Goal: Obtain resource: Download file/media

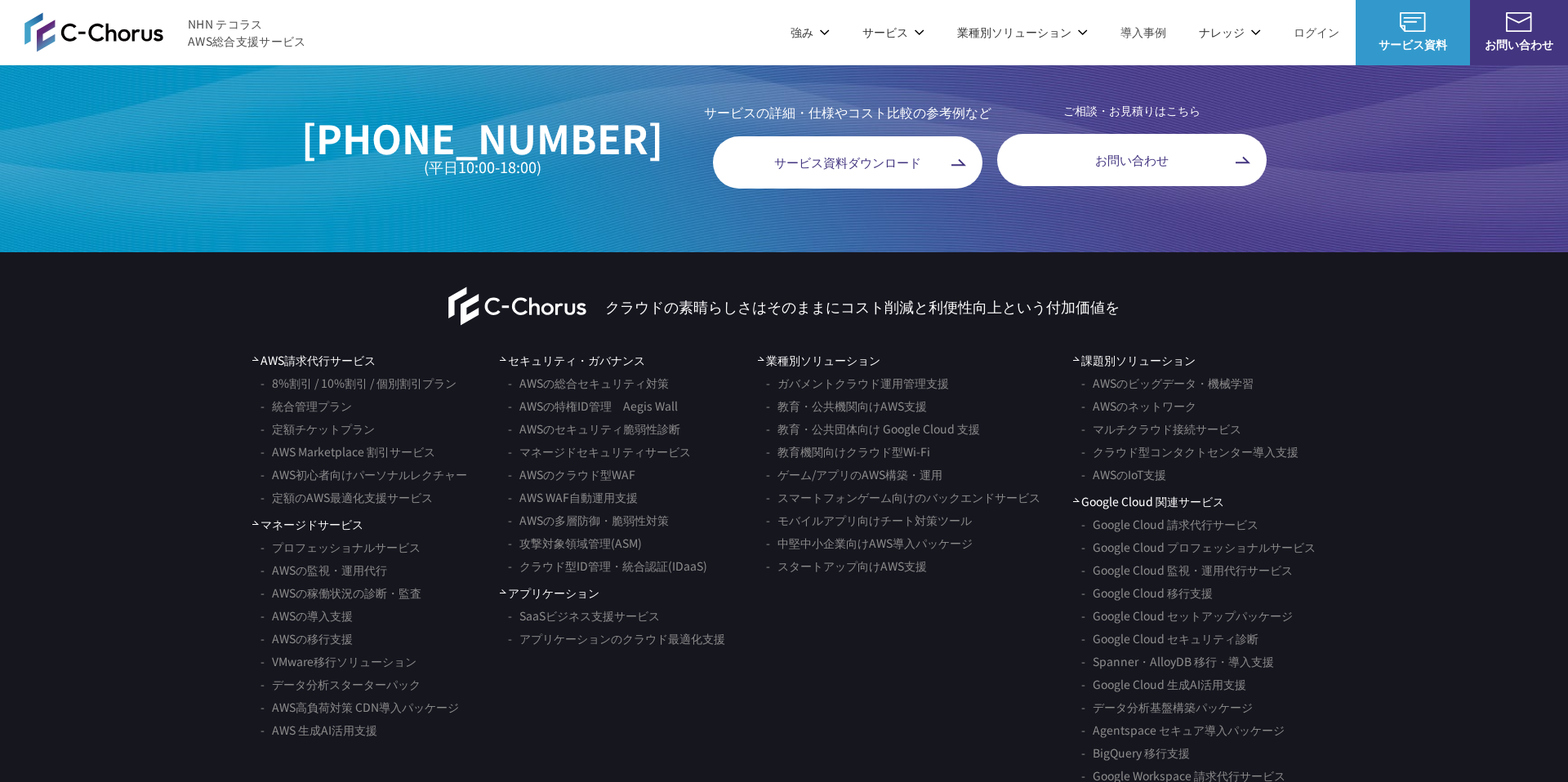
scroll to position [9332, 0]
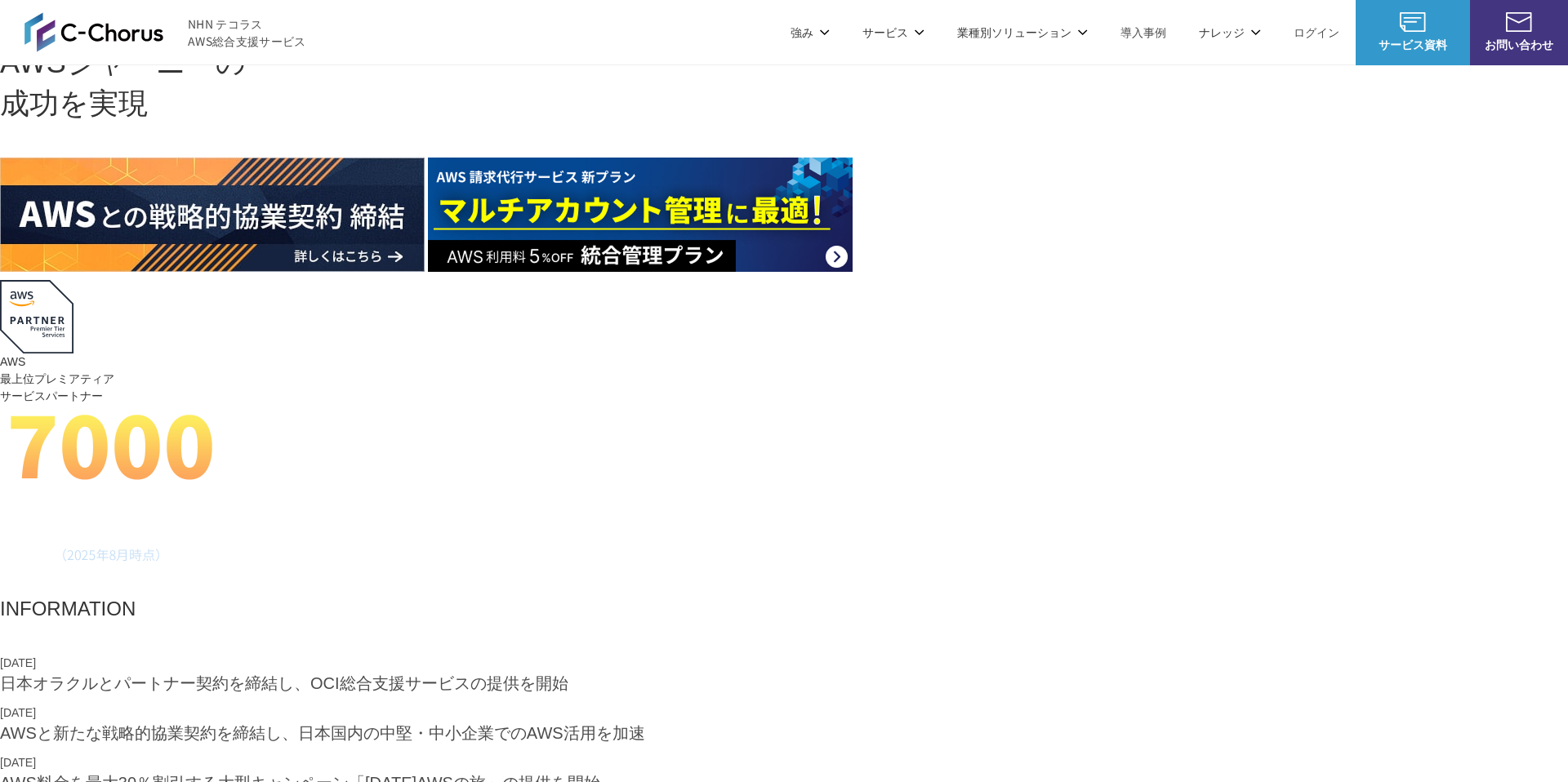
click at [1133, 39] on link "導入事例" at bounding box center [1142, 32] width 46 height 17
click at [452, 142] on link "AWS請求代行サービス" at bounding box center [422, 139] width 115 height 17
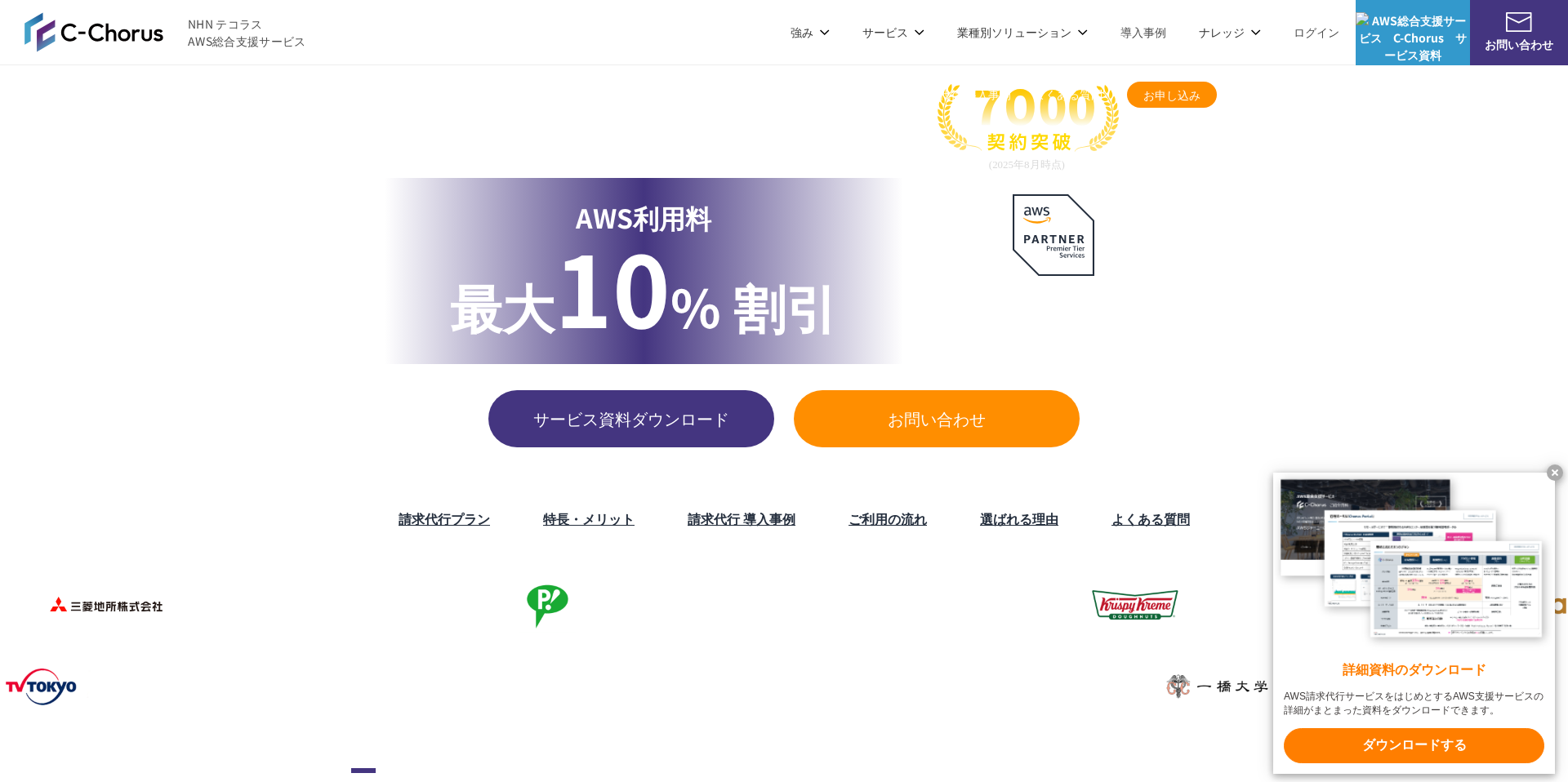
scroll to position [47, 0]
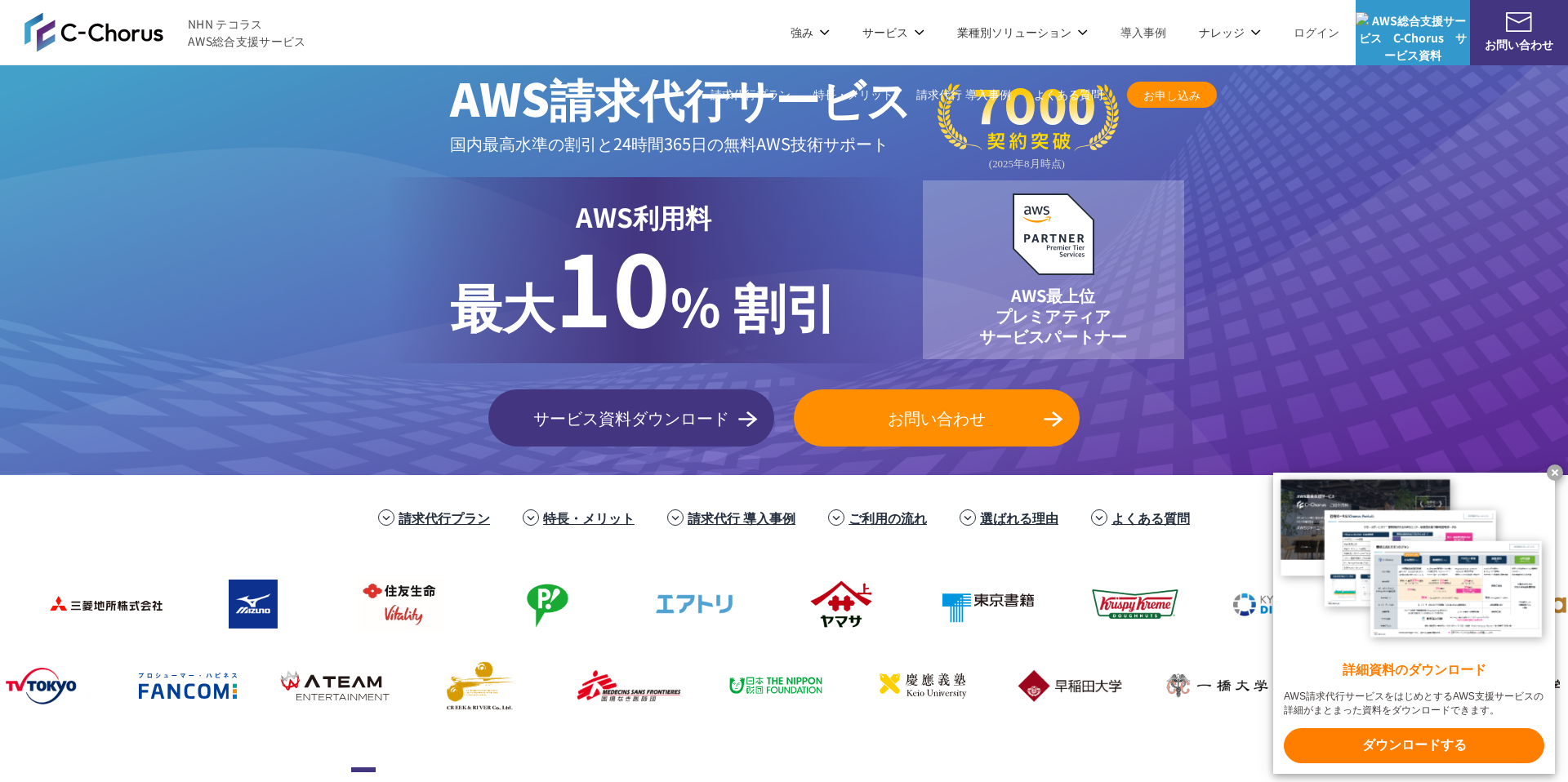
click at [599, 522] on link "特長・メリット" at bounding box center [589, 518] width 91 height 20
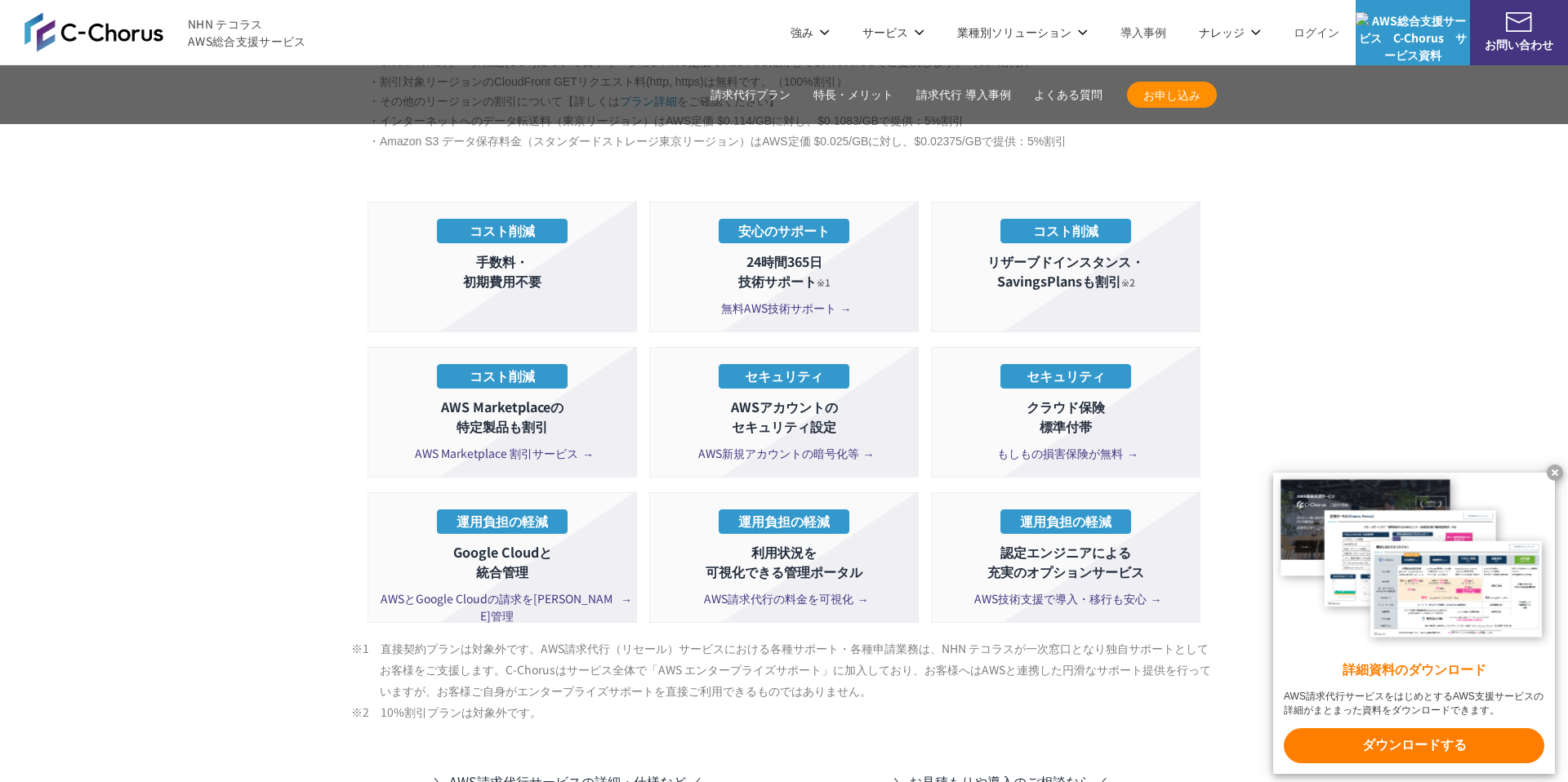
scroll to position [2852, 0]
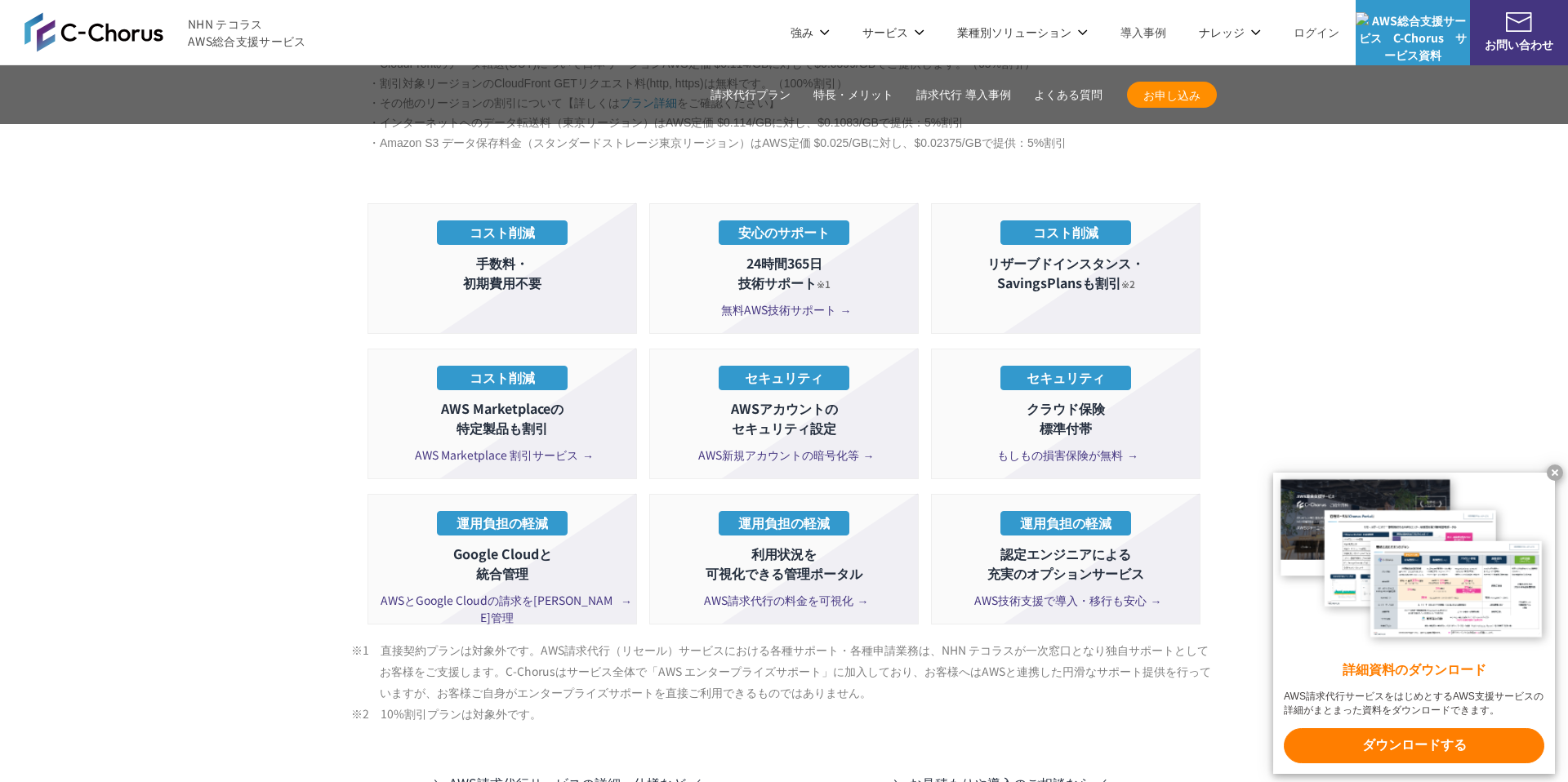
click at [750, 301] on span "無料AWS技術サポート" at bounding box center [784, 309] width 126 height 17
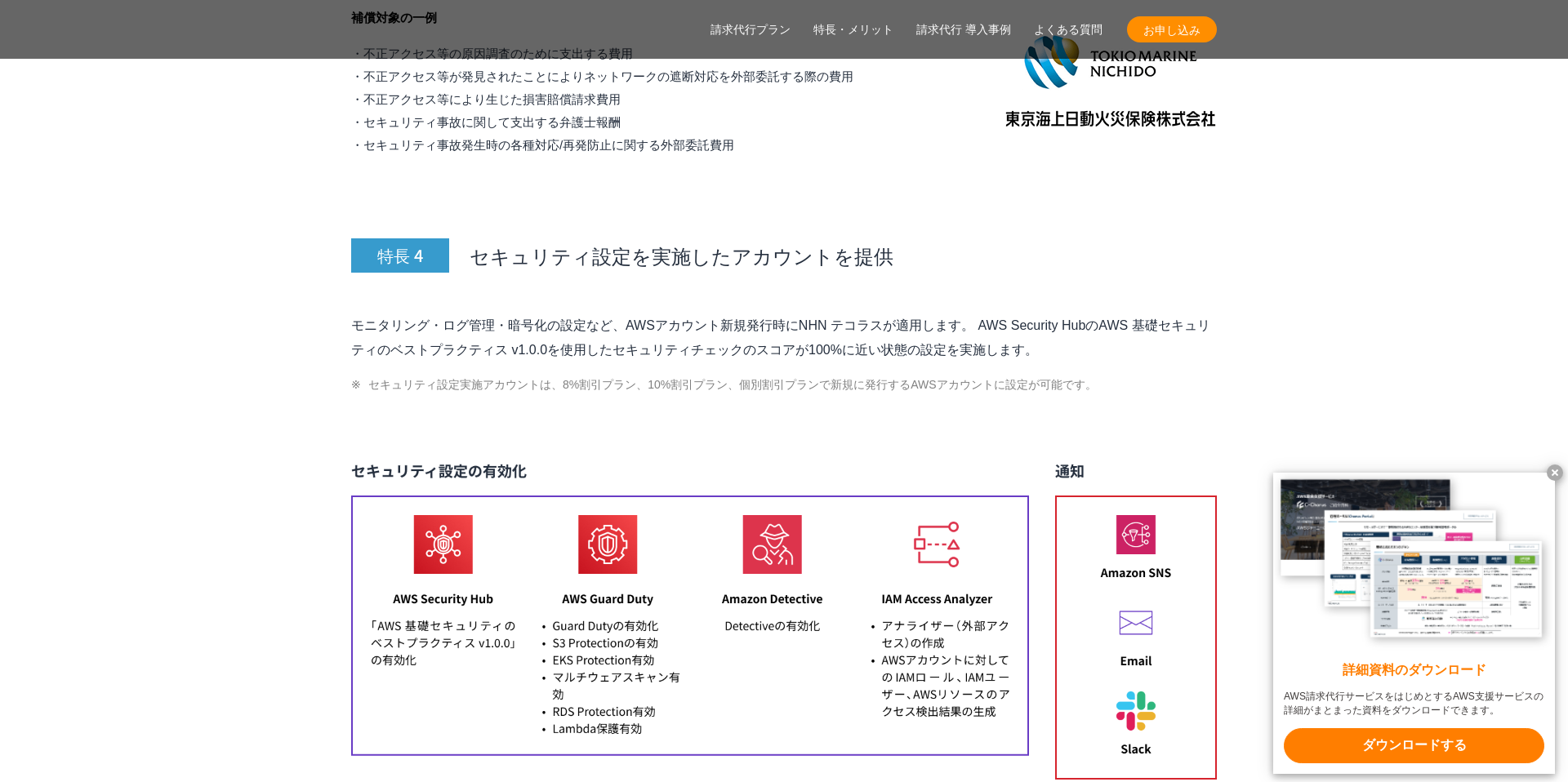
scroll to position [6687, 0]
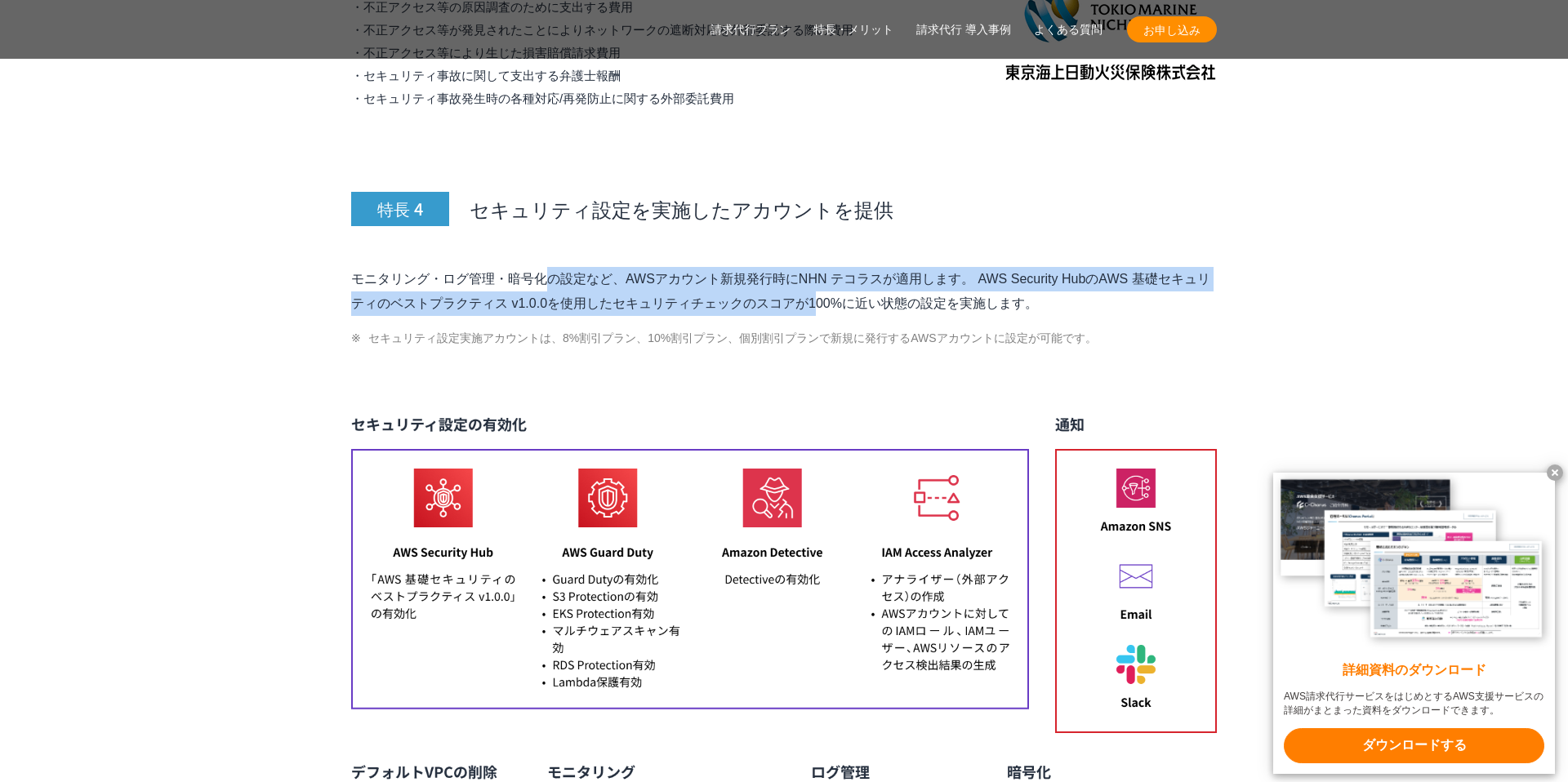
drag, startPoint x: 351, startPoint y: 243, endPoint x: 644, endPoint y: 258, distance: 293.4
click at [644, 267] on p "モニタリング・ログ管理・暗号化の設定など、AWSアカウント新規発行時にNHN テコラスが適用します。 AWS Security HubのAWS 基礎セキュリテ…" at bounding box center [783, 291] width 865 height 49
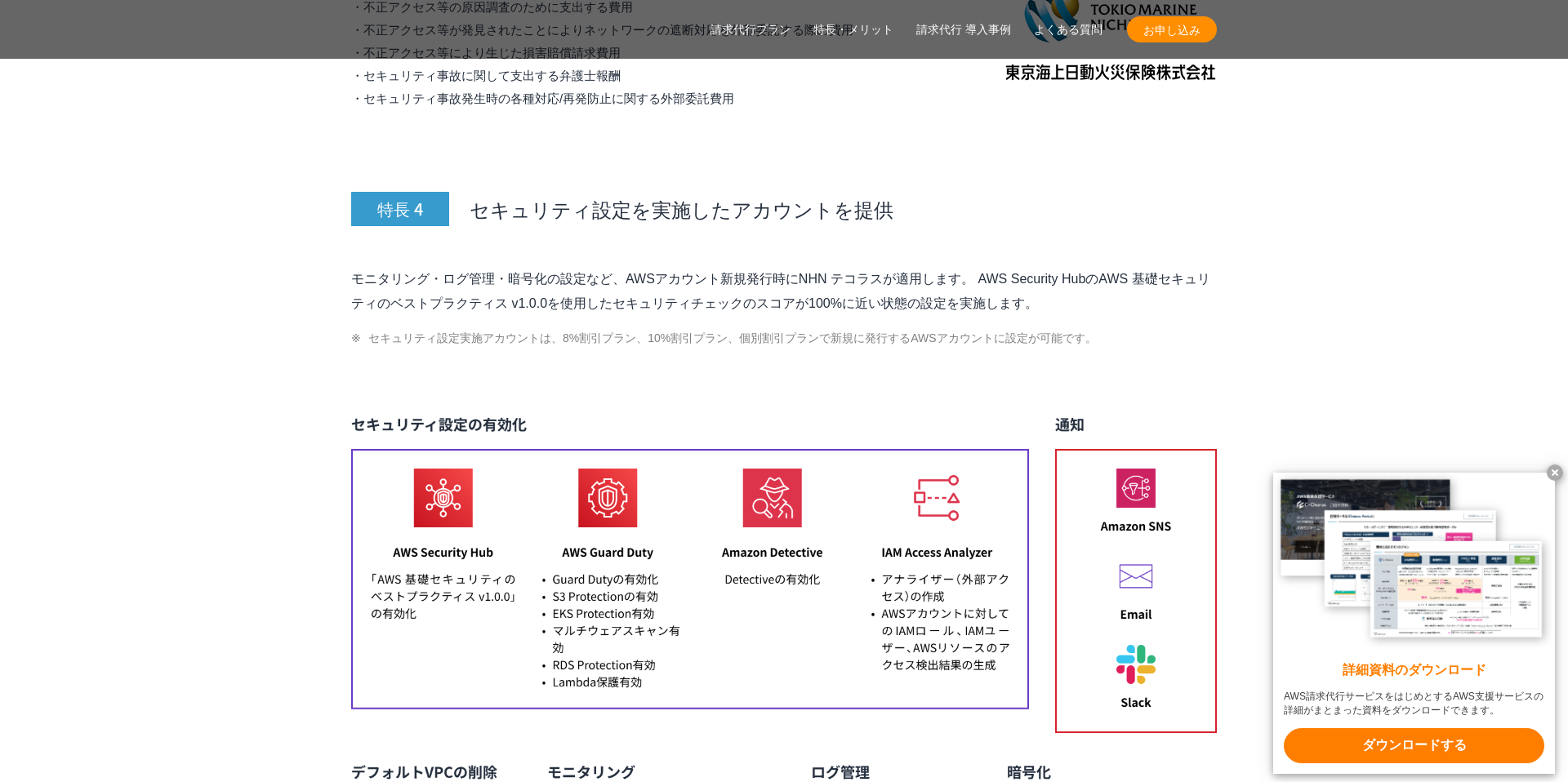
click at [667, 329] on div "特長 4 セキュリティ設定を実施したアカウントを提供 モニタリング・ログ管理・暗号化の設定など、AWSアカウント新規発行時にNHN テコラスが適用します。 A…" at bounding box center [783, 628] width 865 height 1021
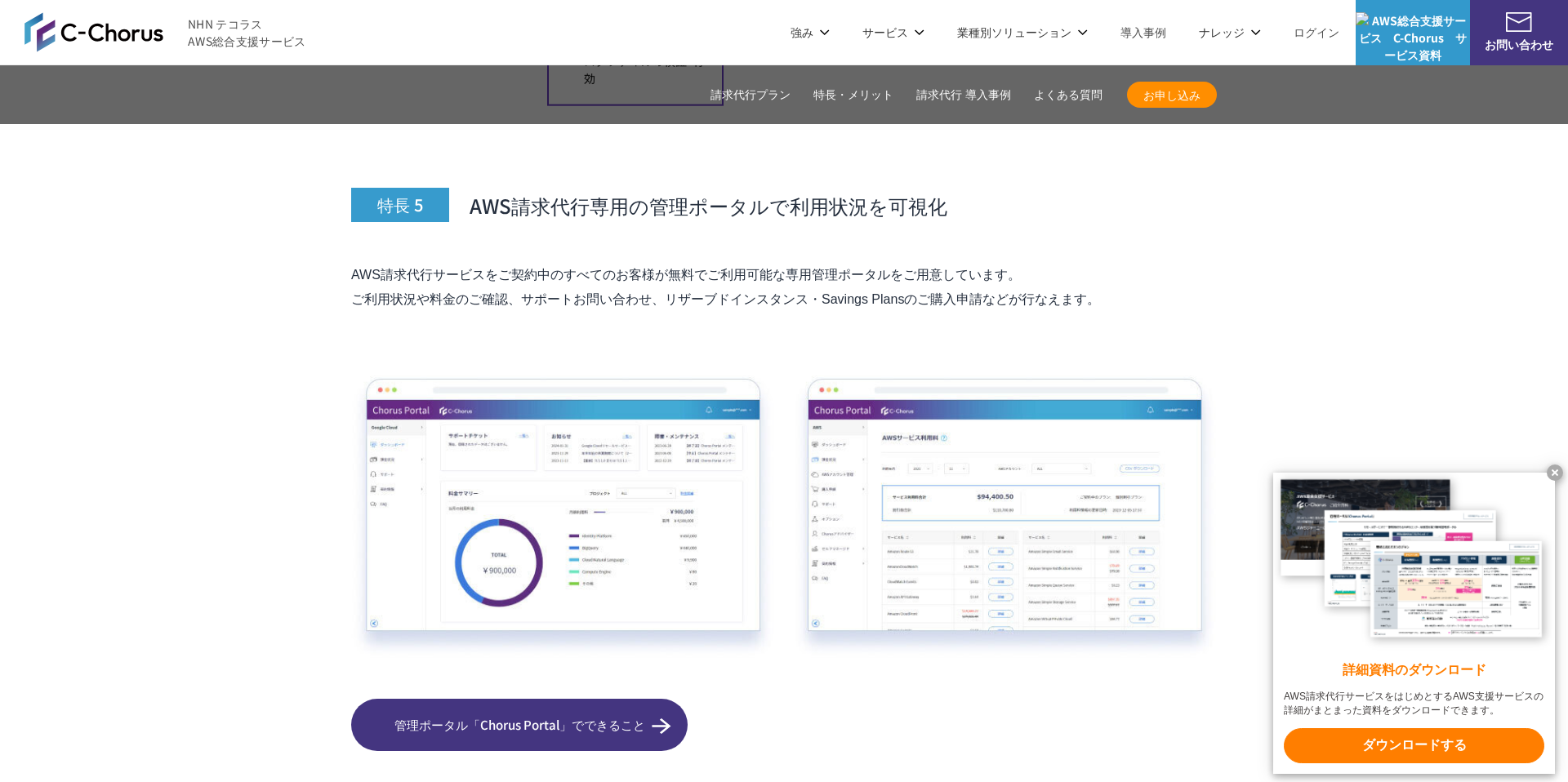
scroll to position [7647, 0]
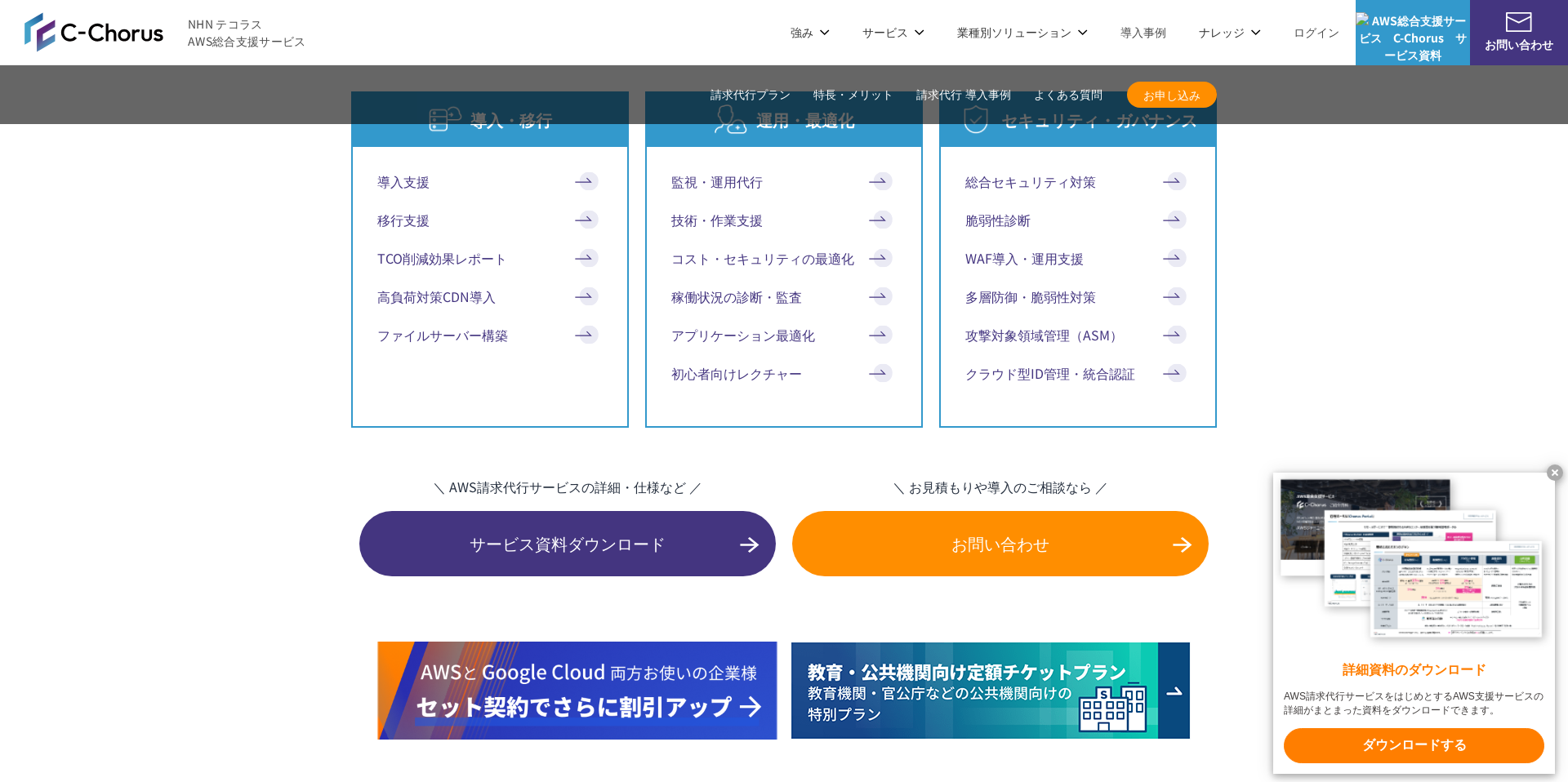
click at [824, 97] on link "特長・メリット" at bounding box center [853, 95] width 80 height 17
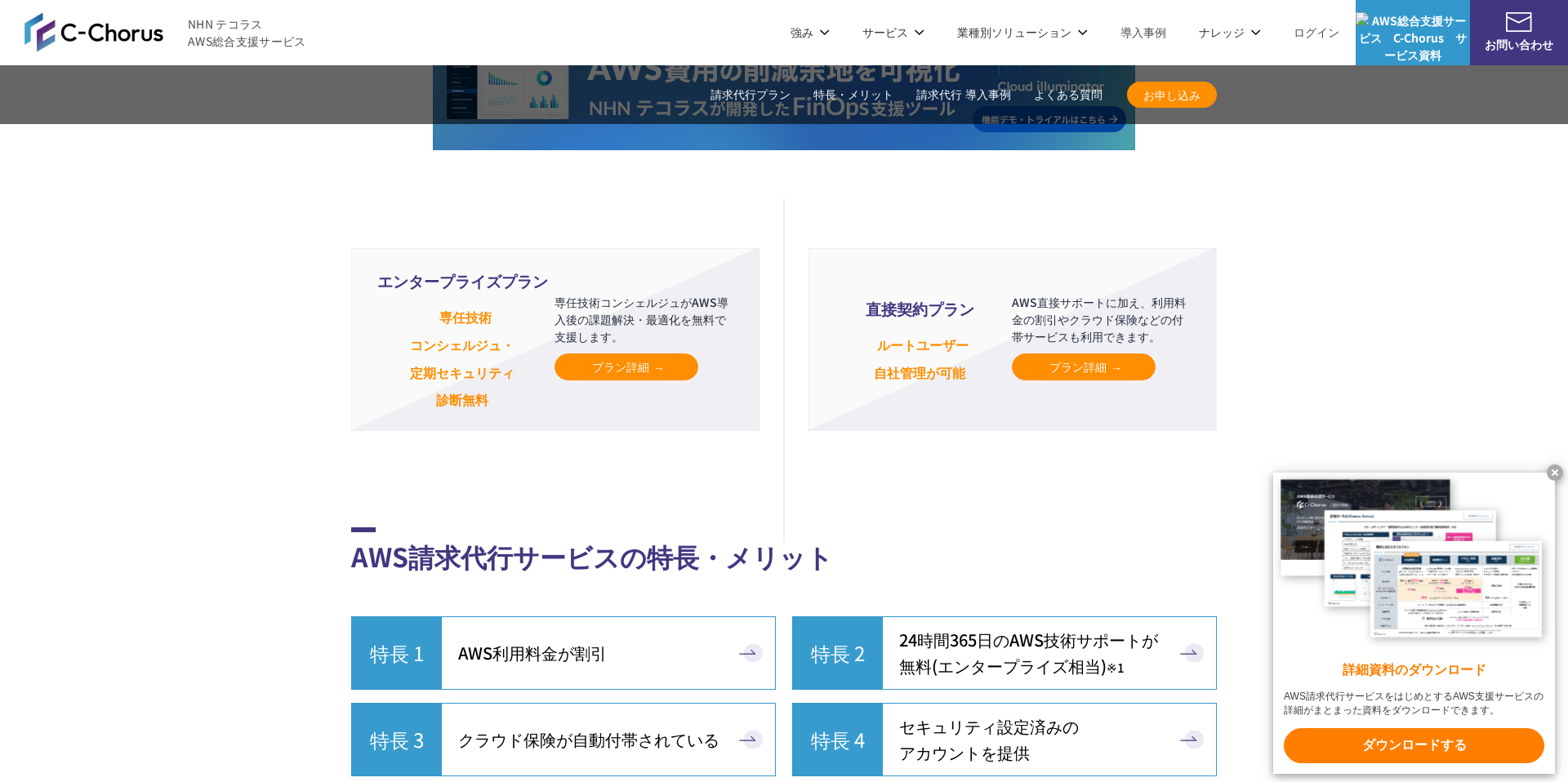
scroll to position [3758, 0]
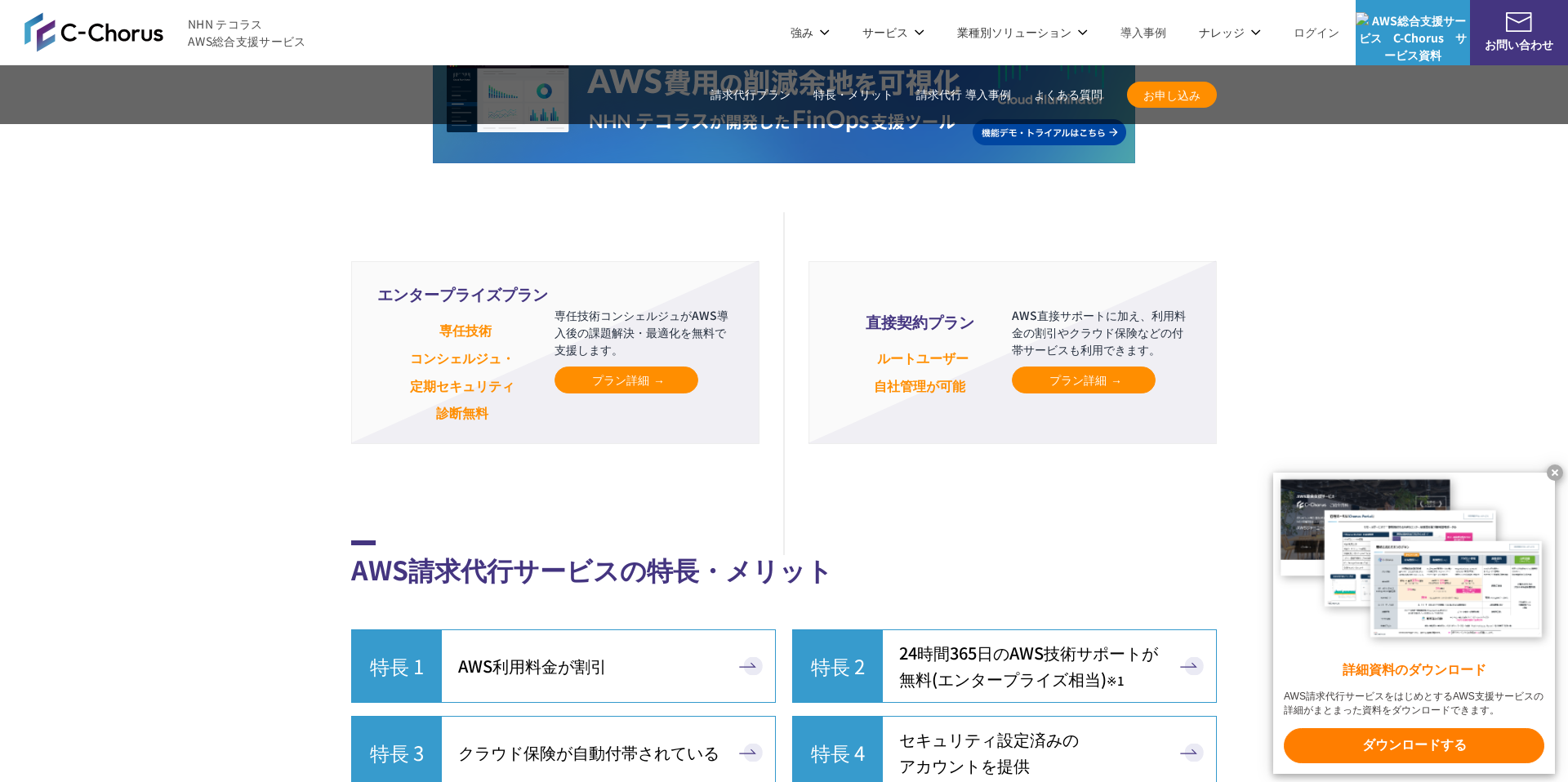
click at [628, 371] on span "プラン詳細" at bounding box center [626, 380] width 68 height 17
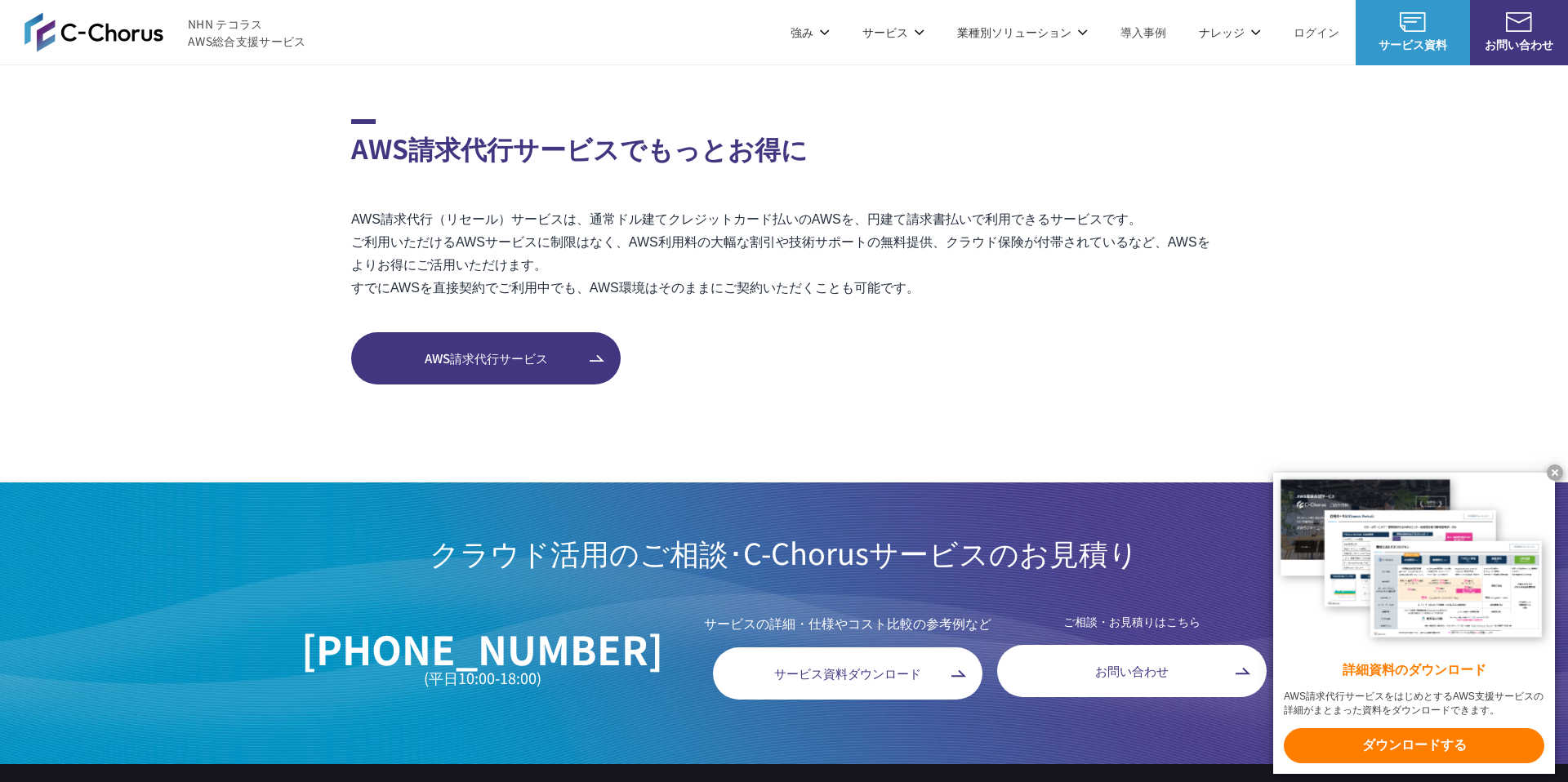
scroll to position [2438, 0]
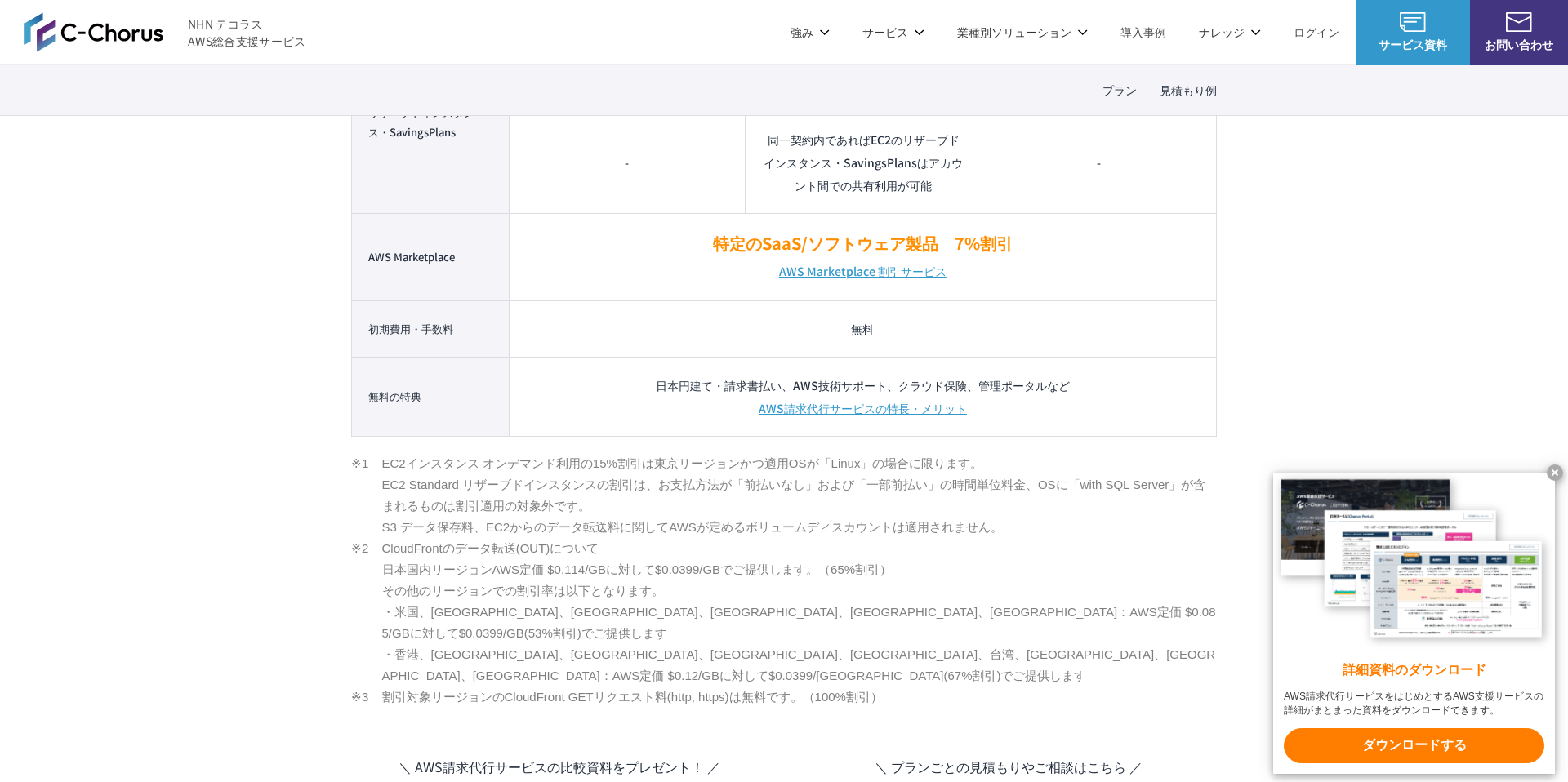
scroll to position [1670, 0]
click at [891, 414] on link "AWS請求代行サービスの特長・メリット" at bounding box center [862, 410] width 208 height 22
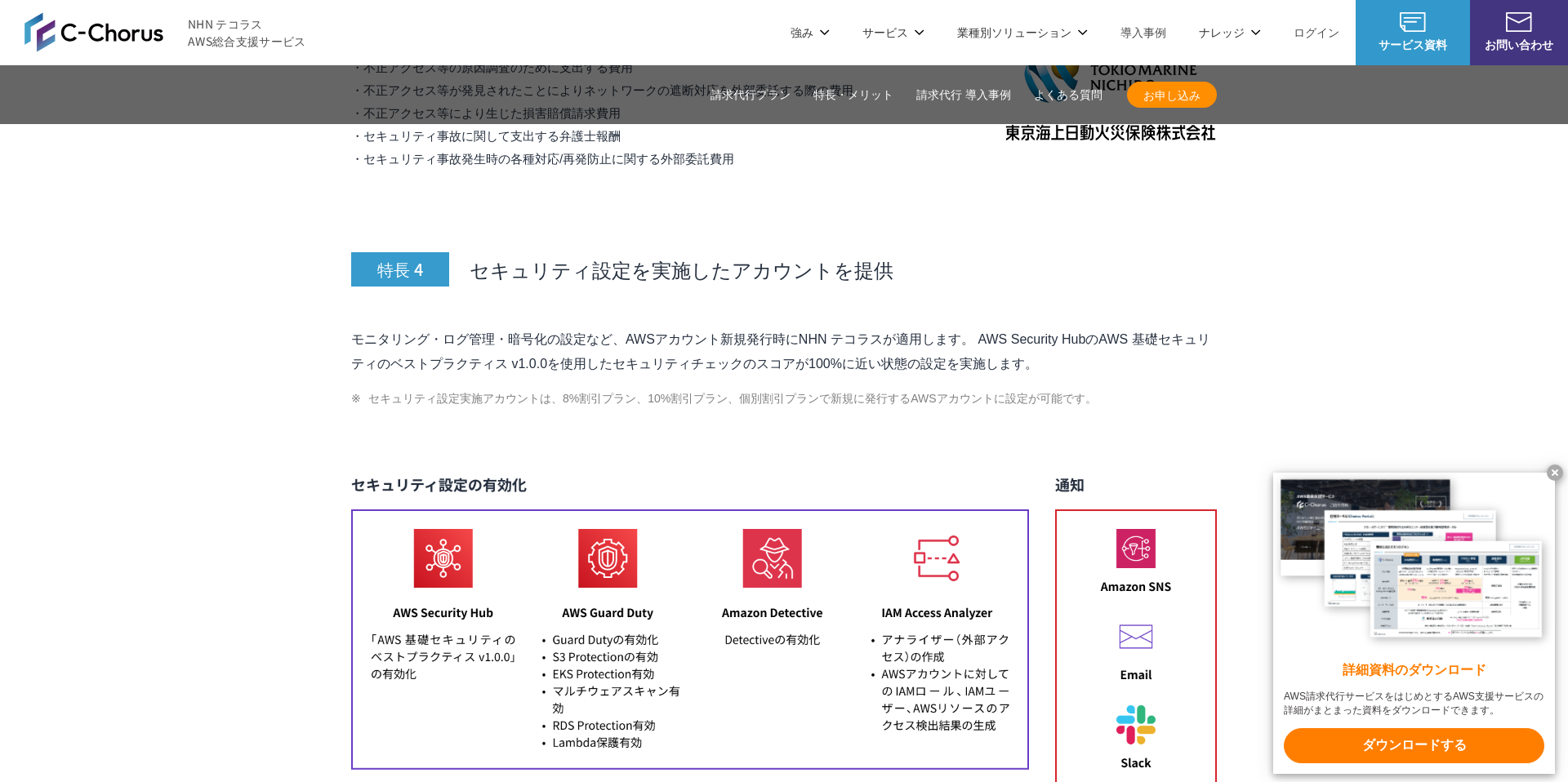
scroll to position [6625, 0]
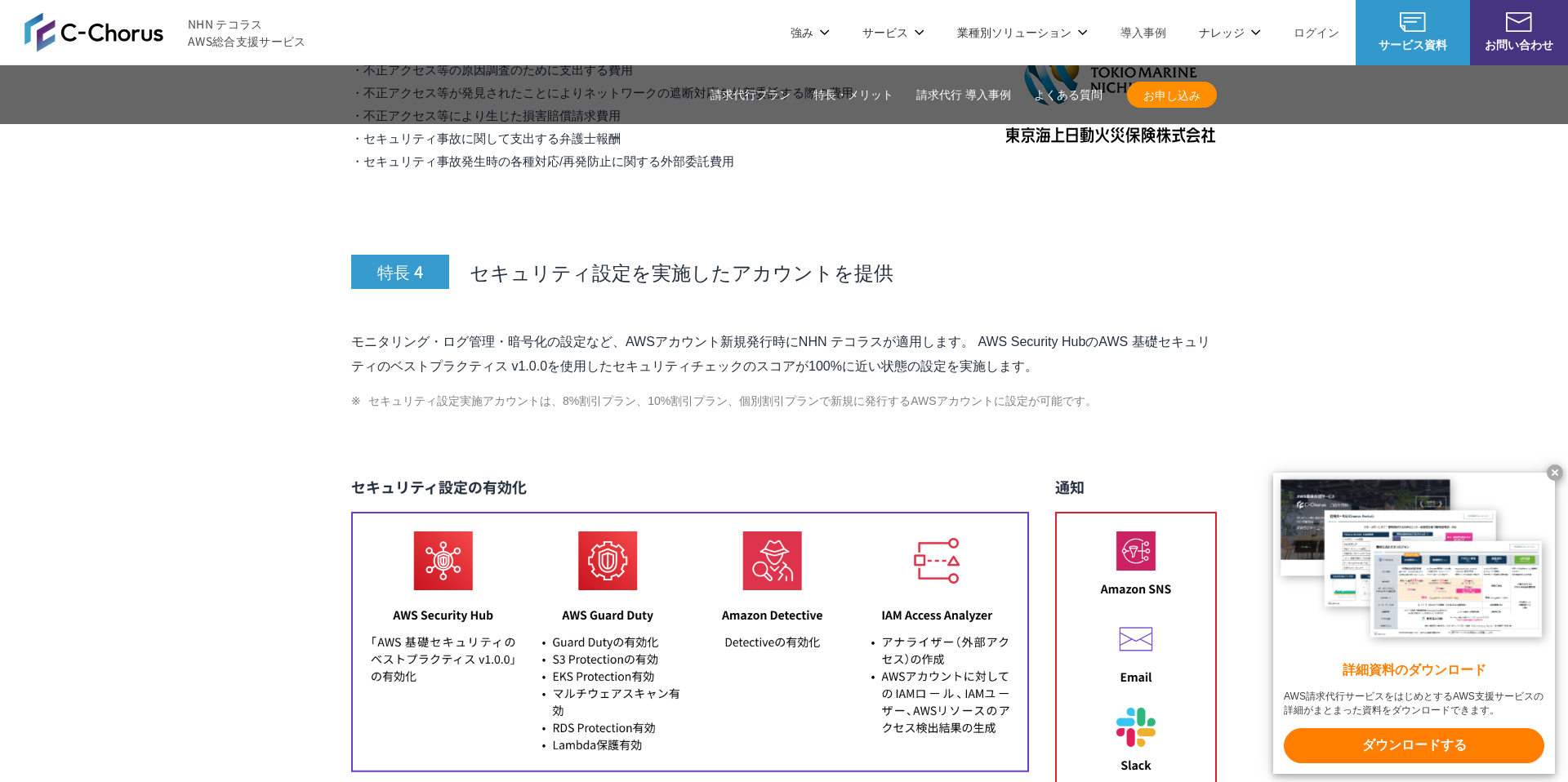
click at [791, 258] on span "セキュリティ設定を実施したアカウントを提供" at bounding box center [682, 271] width 424 height 27
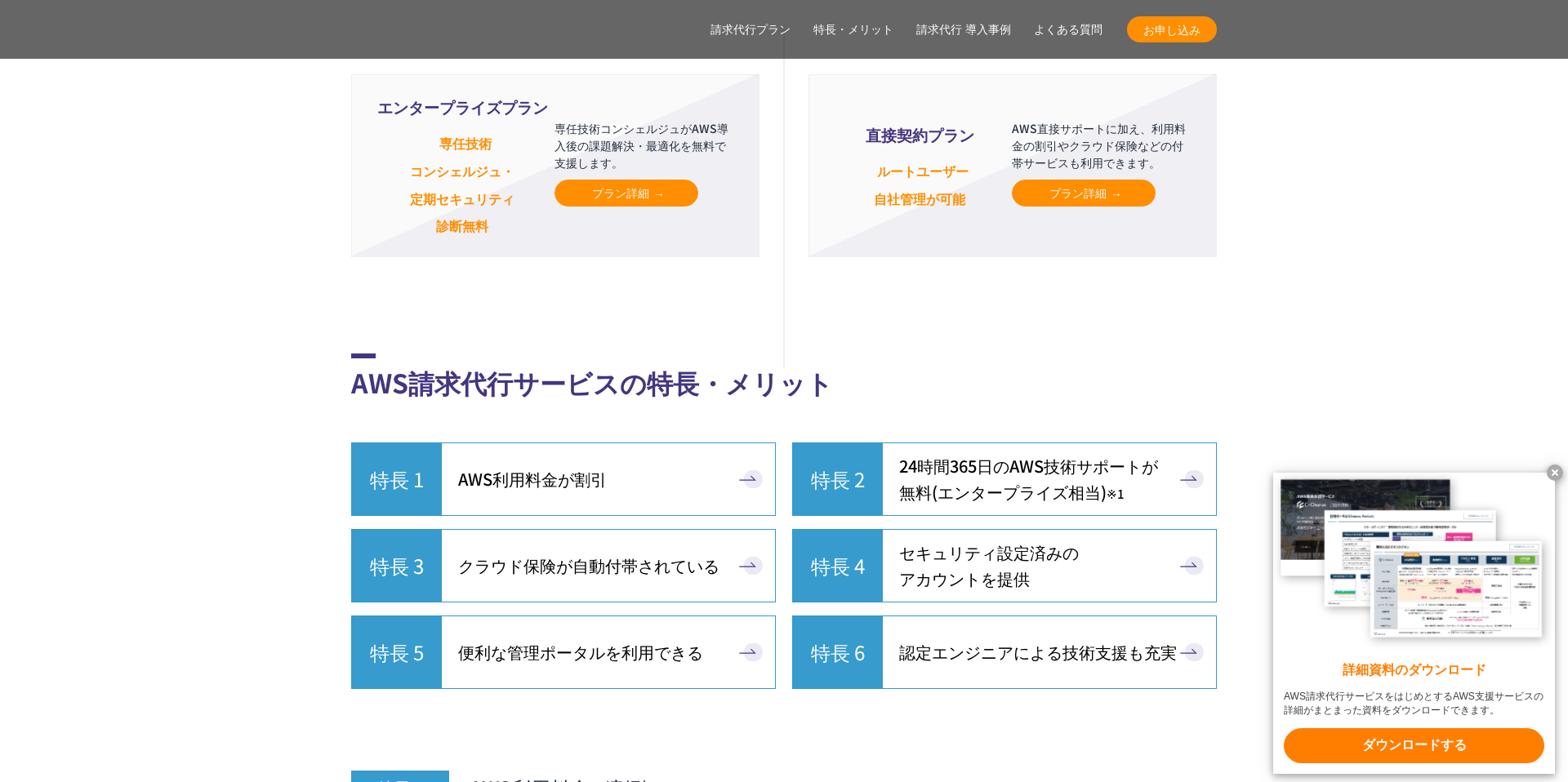
scroll to position [3990, 0]
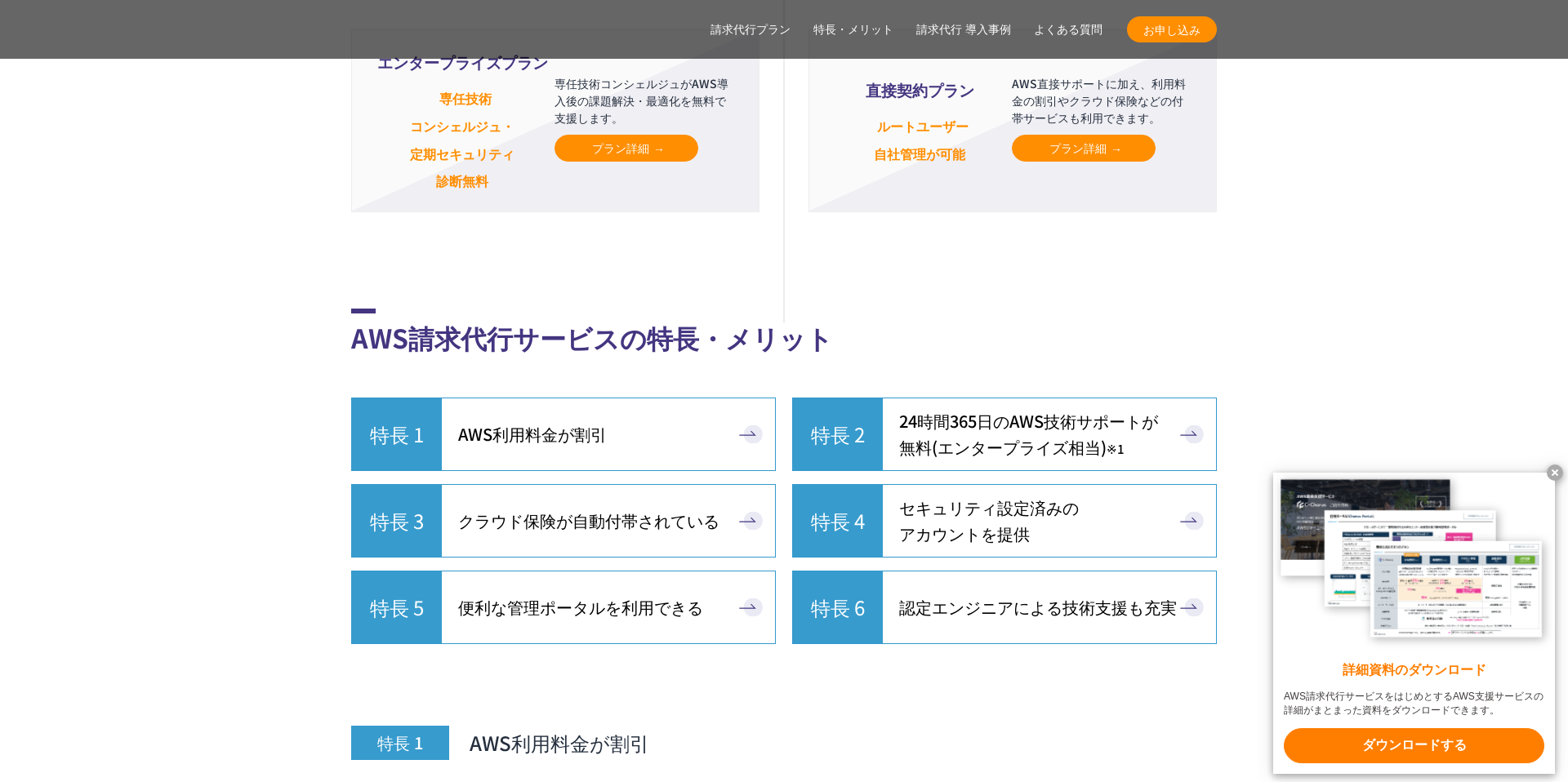
click at [939, 494] on span "セキュリティ設定済みの アカウントを提供" at bounding box center [989, 520] width 180 height 52
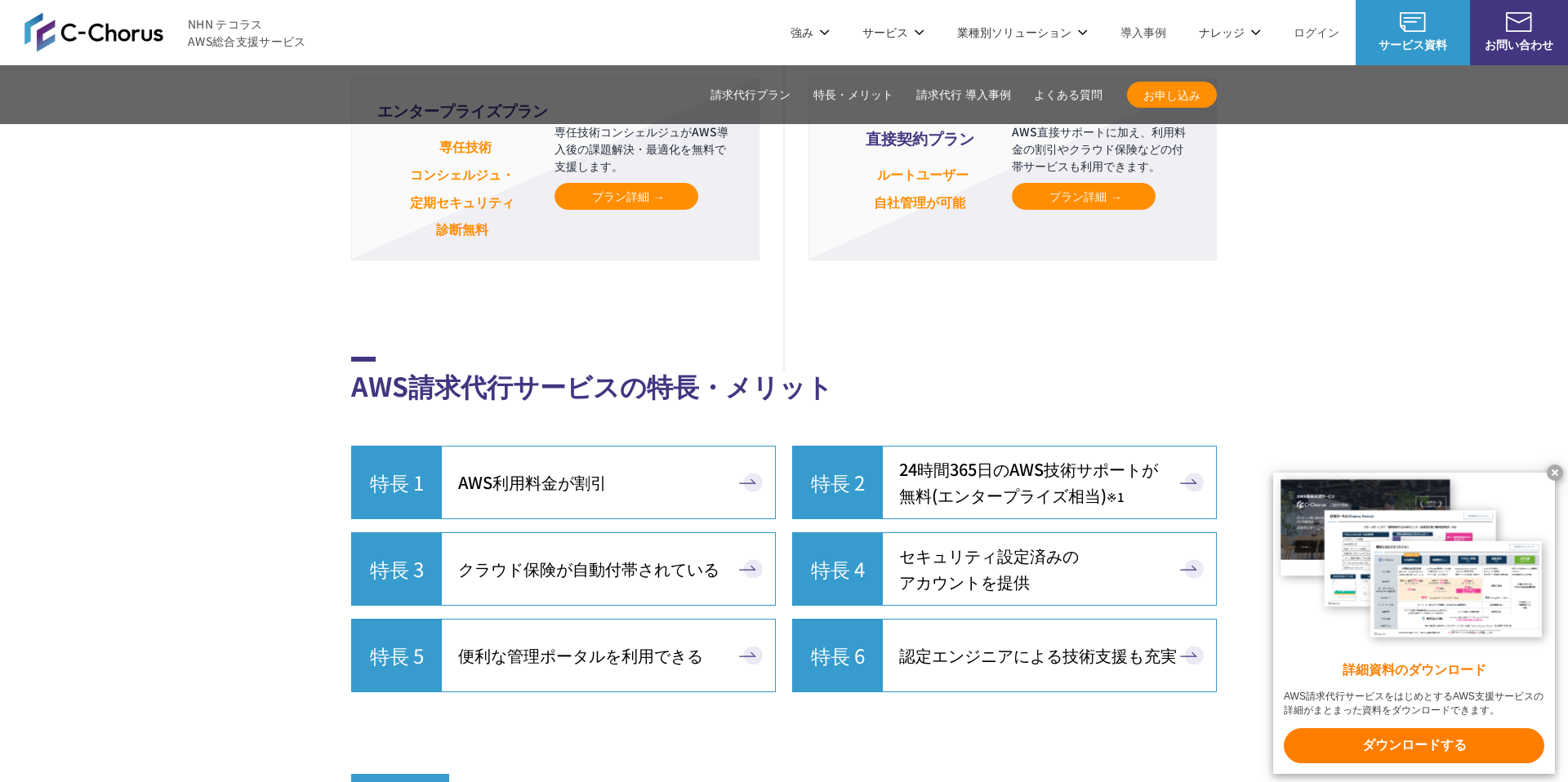
scroll to position [3941, 0]
click at [568, 446] on link "特長 1 AWS利用料金が割引" at bounding box center [563, 483] width 425 height 73
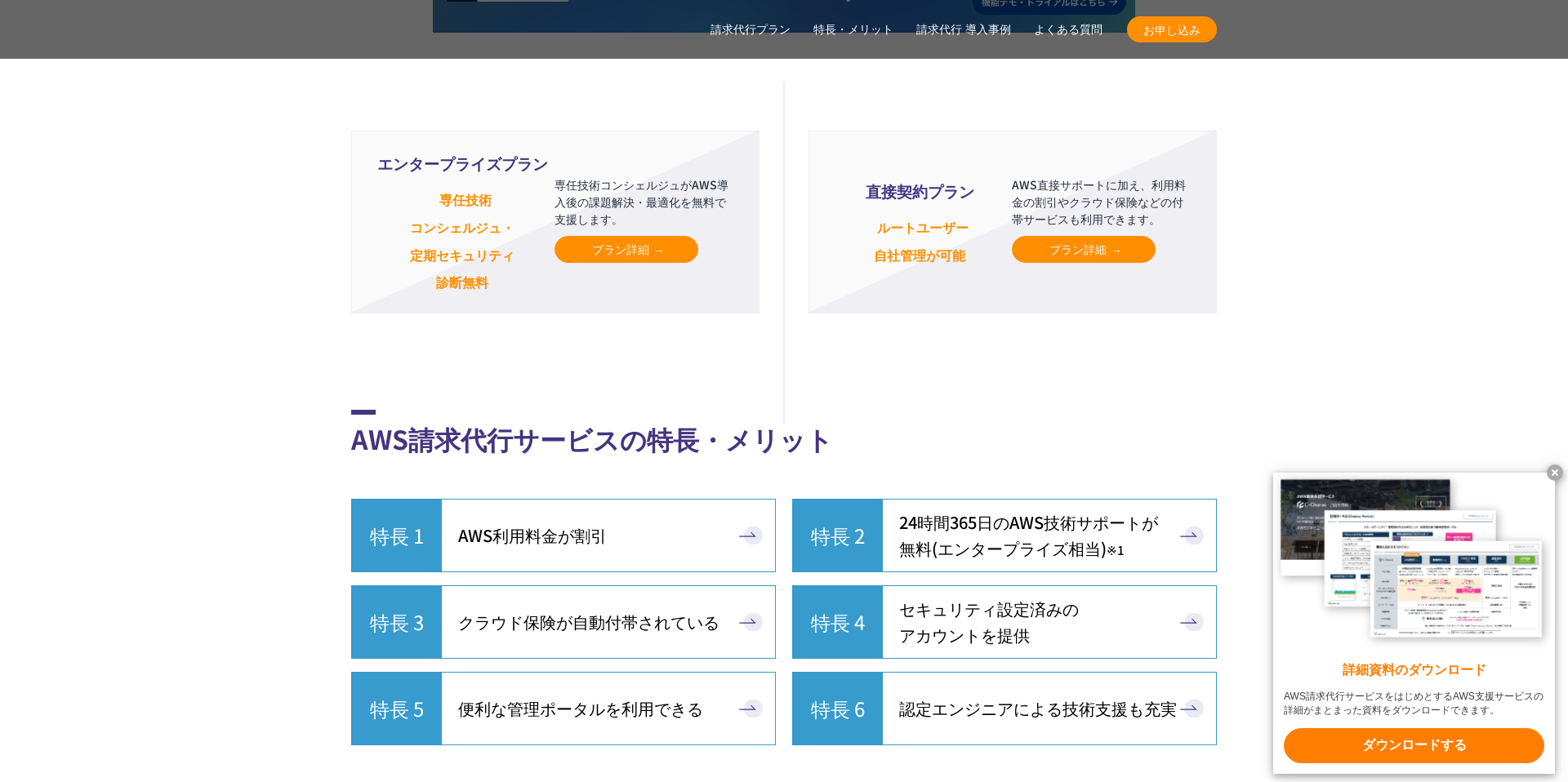
scroll to position [4027, 0]
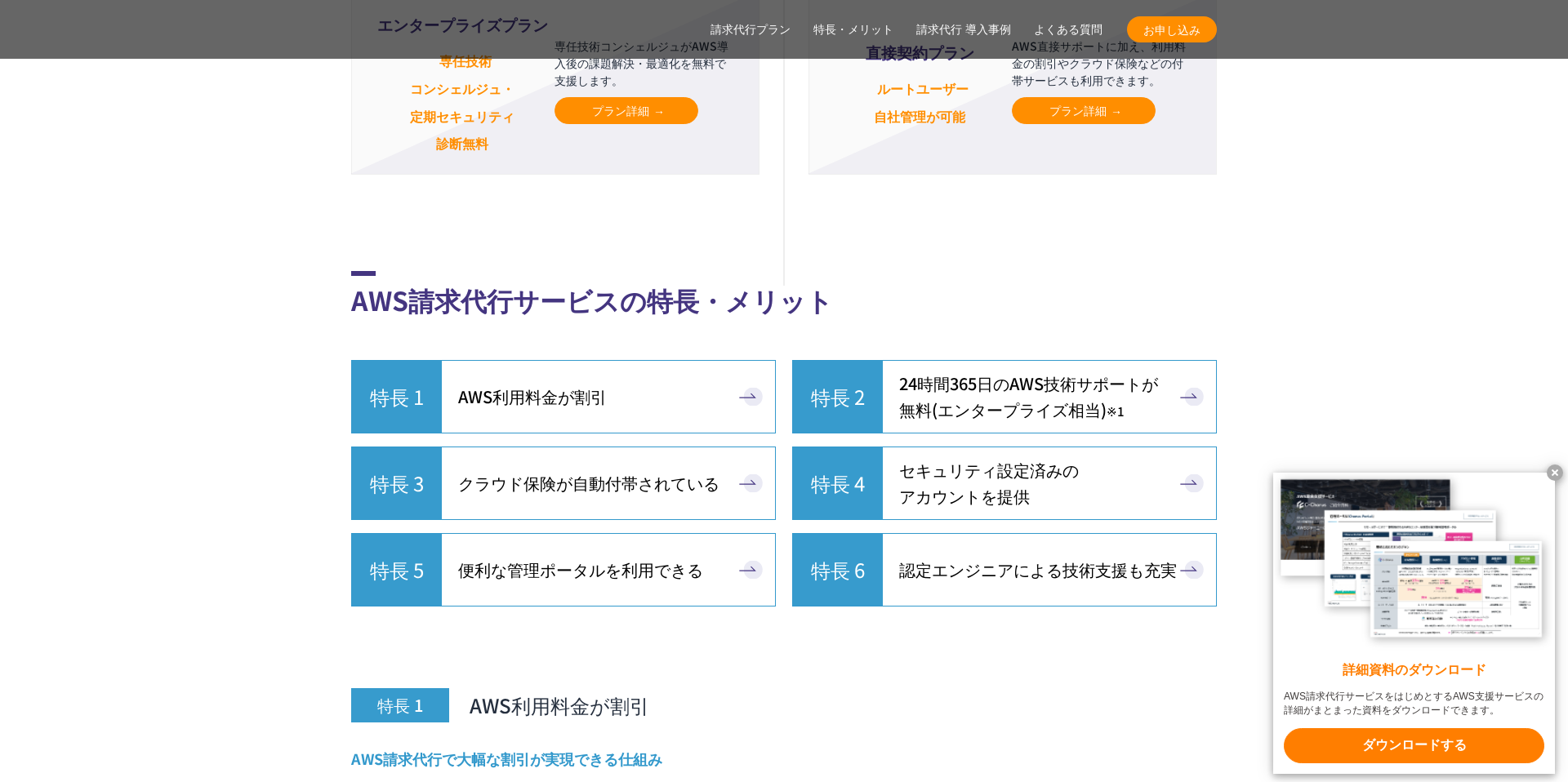
click at [911, 457] on span "セキュリティ設定済みの アカウントを提供" at bounding box center [989, 483] width 180 height 52
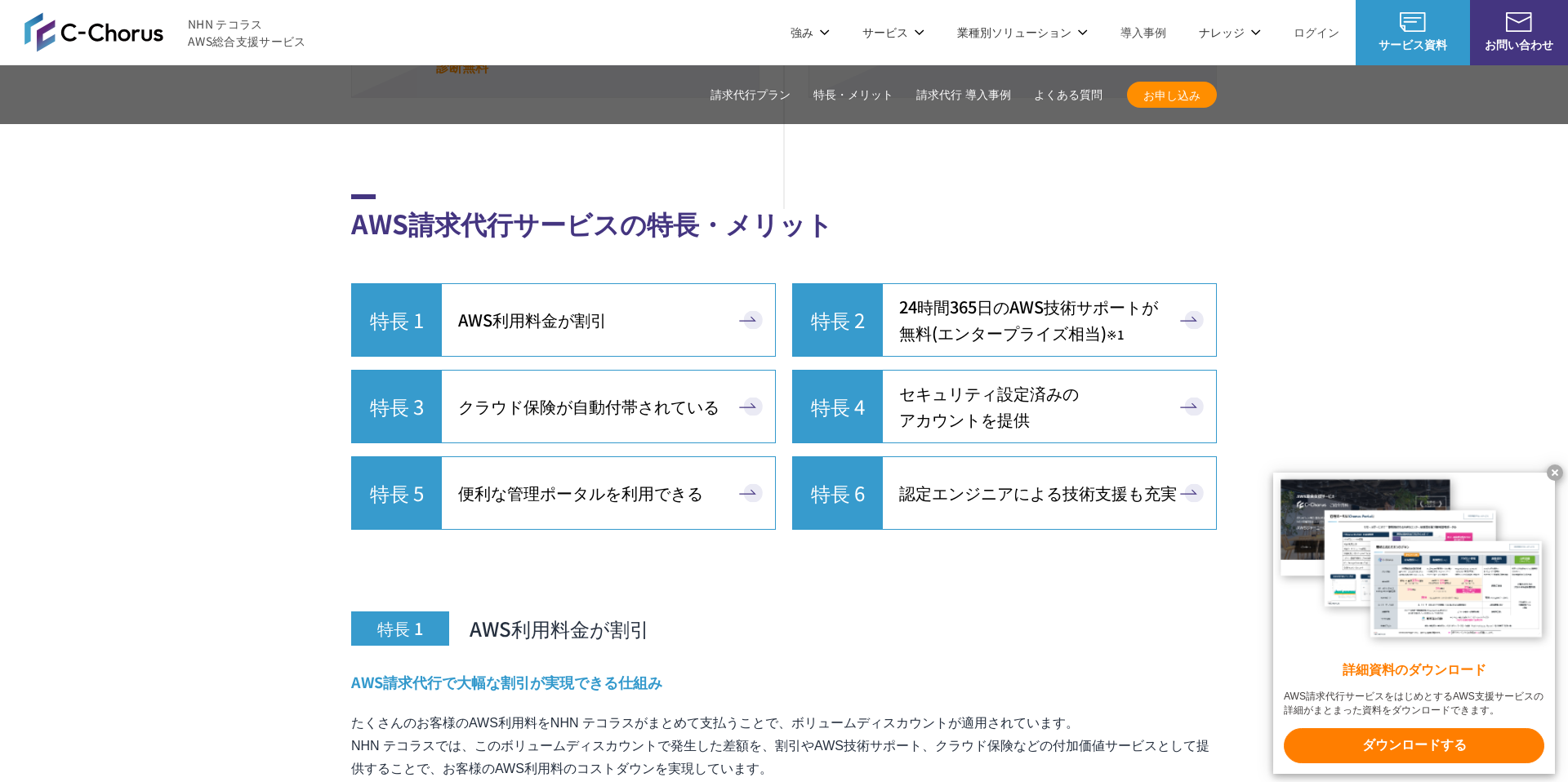
scroll to position [4074, 0]
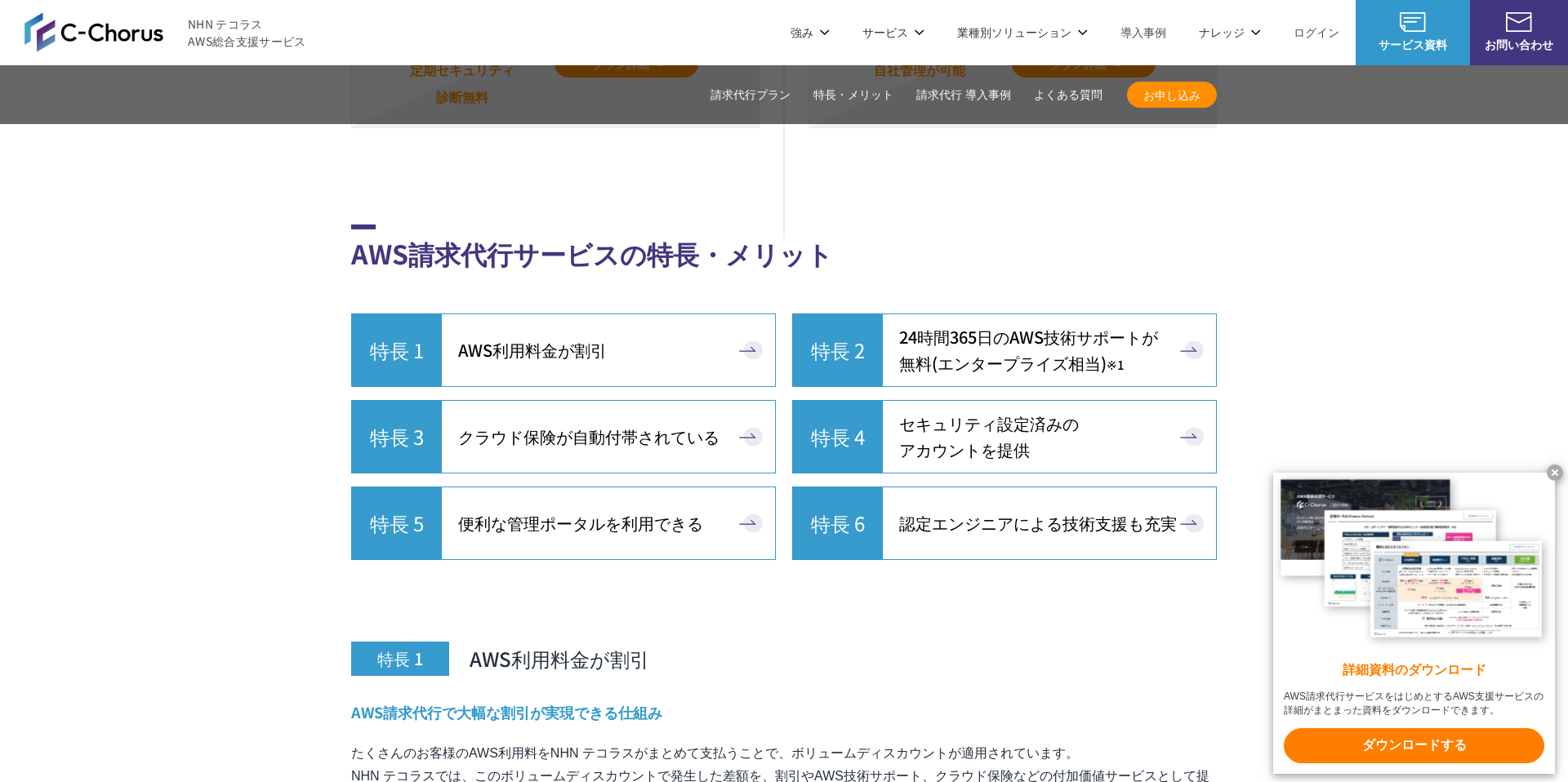
click at [889, 492] on link "特長 6 認定エンジニアによる技術支援も充実" at bounding box center [1004, 523] width 425 height 73
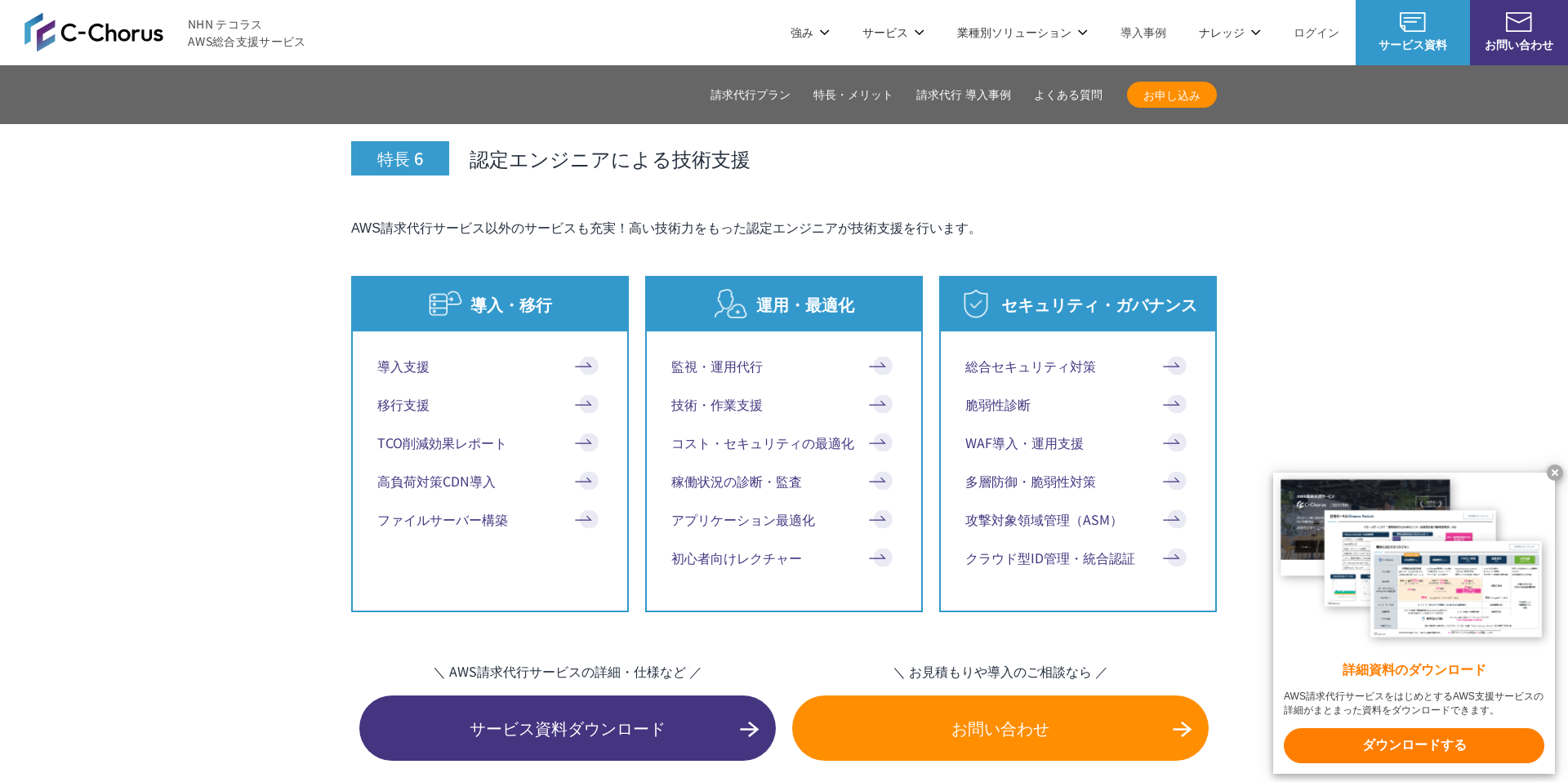
scroll to position [8374, 0]
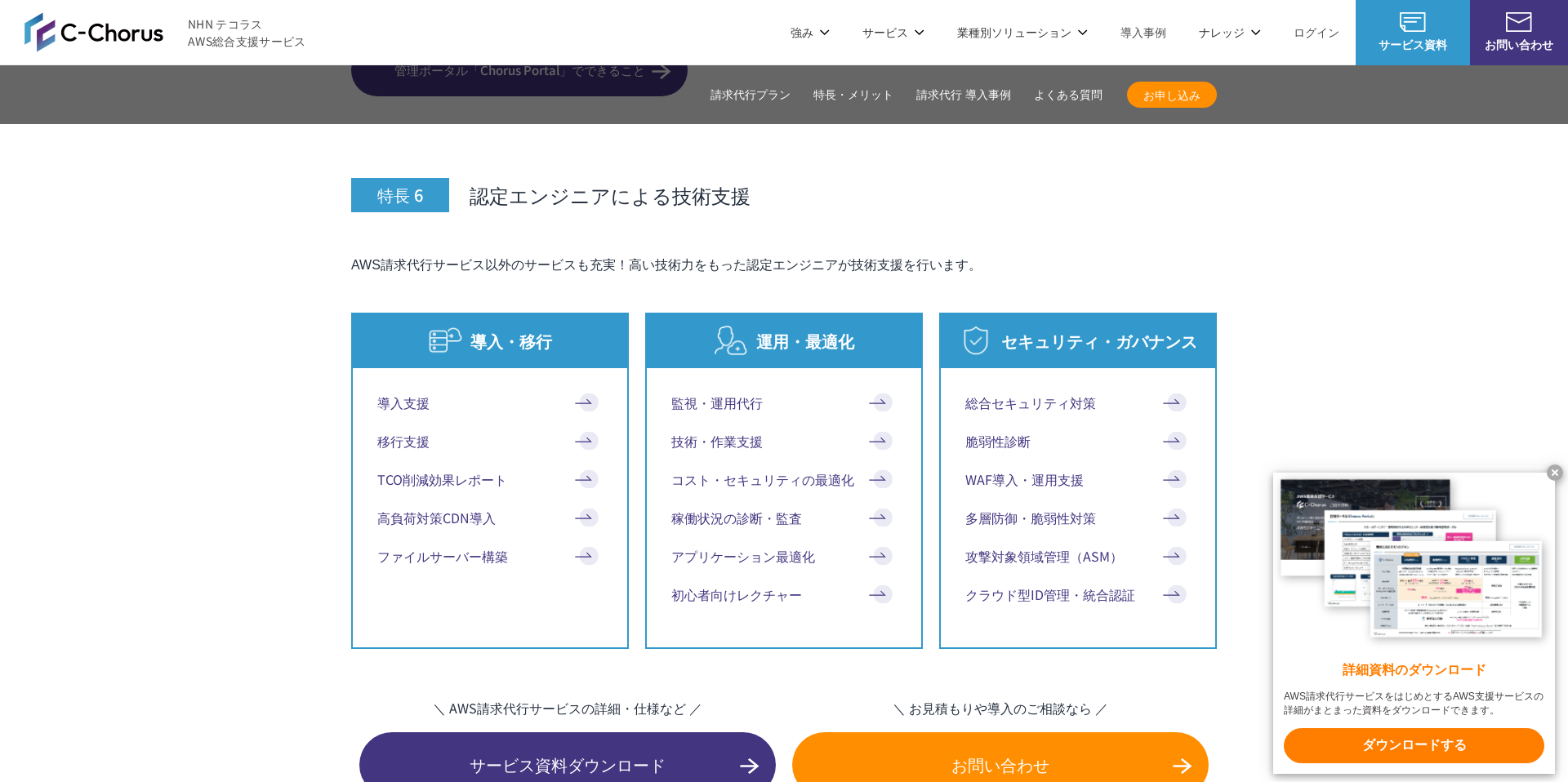
click at [726, 392] on link "監視・運用代行" at bounding box center [783, 402] width 225 height 20
click at [755, 546] on link "アプリケーション最適化" at bounding box center [783, 556] width 225 height 20
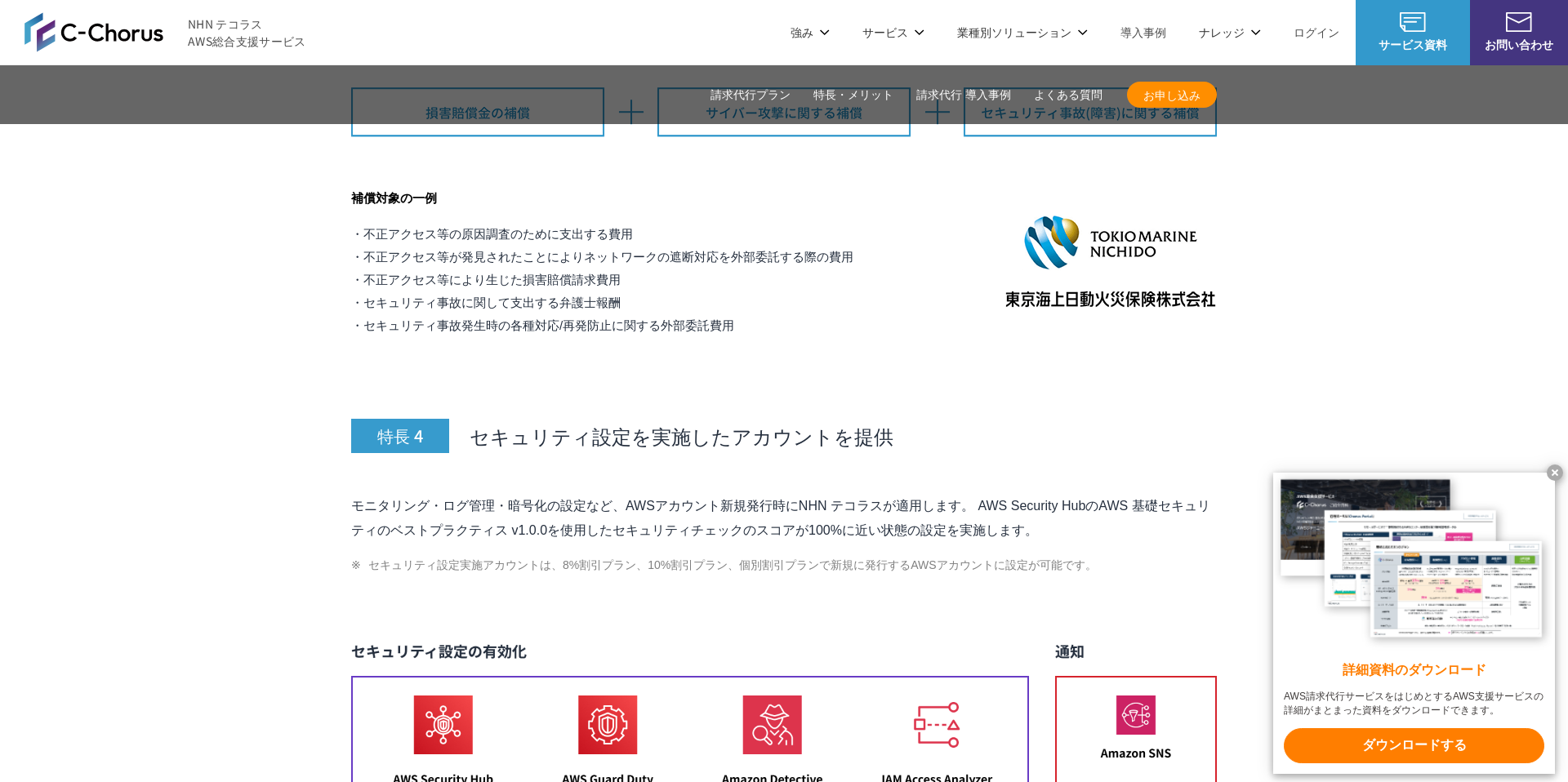
scroll to position [6444, 0]
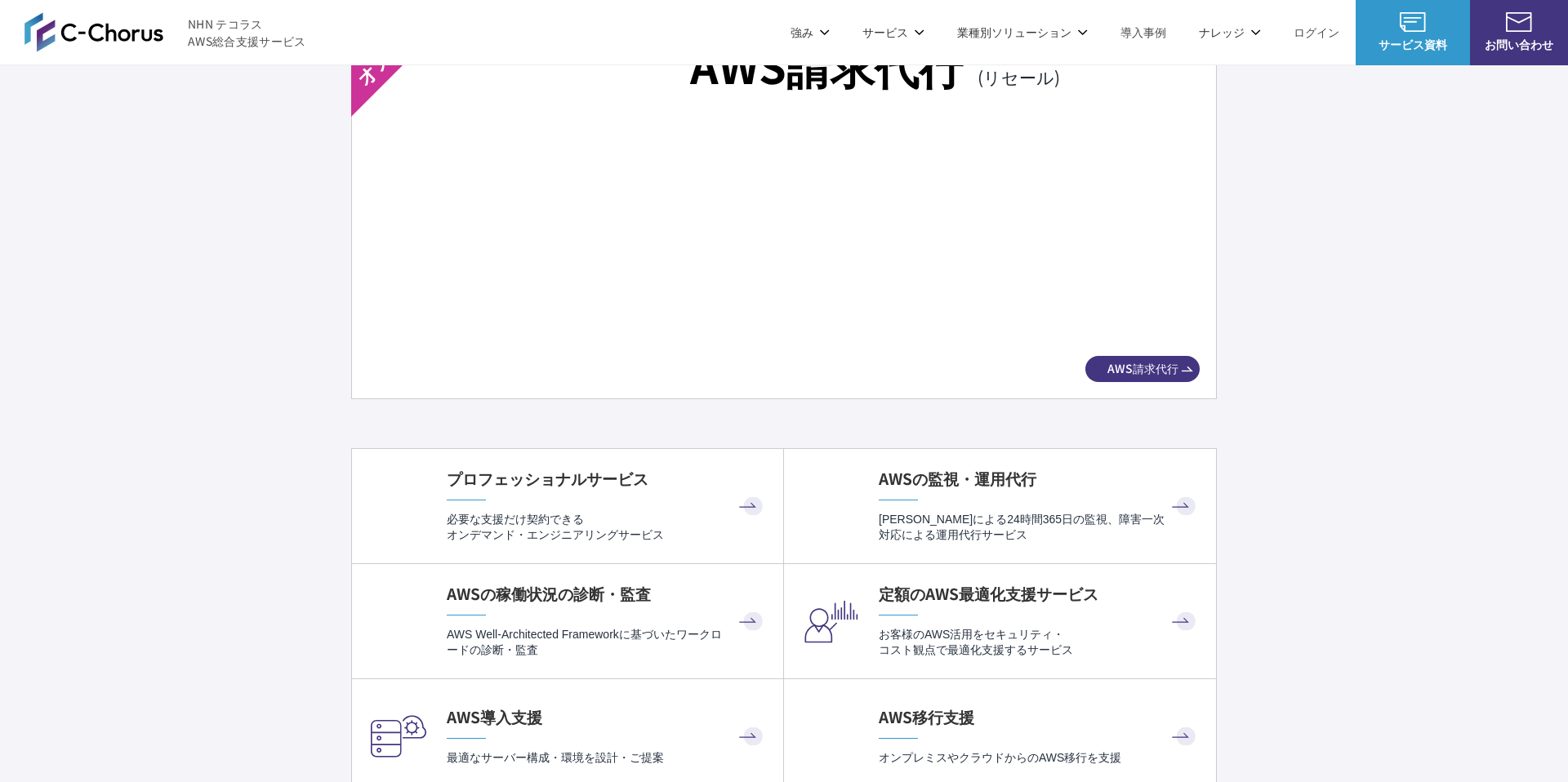
scroll to position [2859, 0]
click at [1301, 32] on link "ログイン" at bounding box center [1316, 32] width 46 height 17
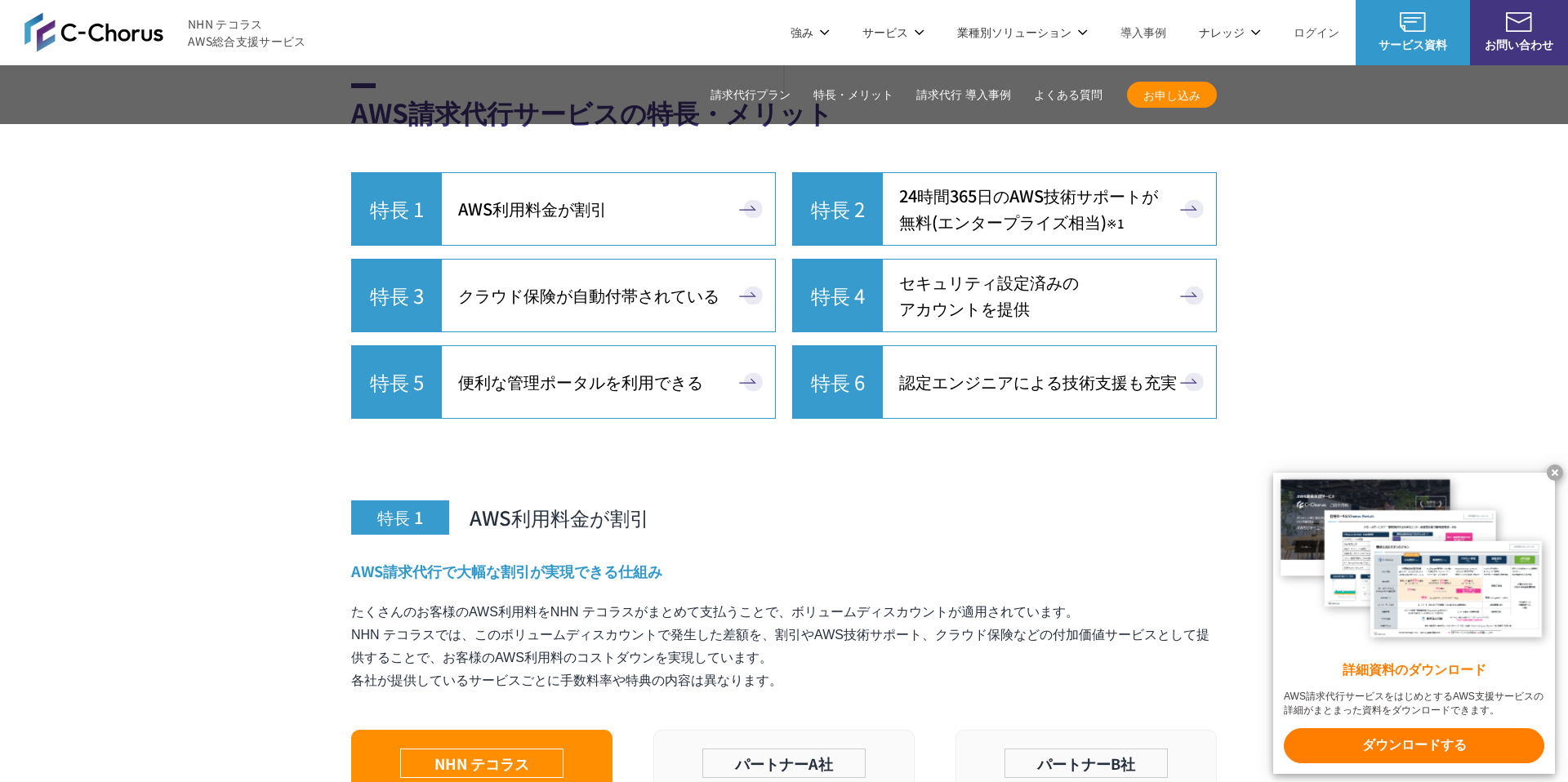
click at [1551, 474] on x-t at bounding box center [1555, 473] width 17 height 17
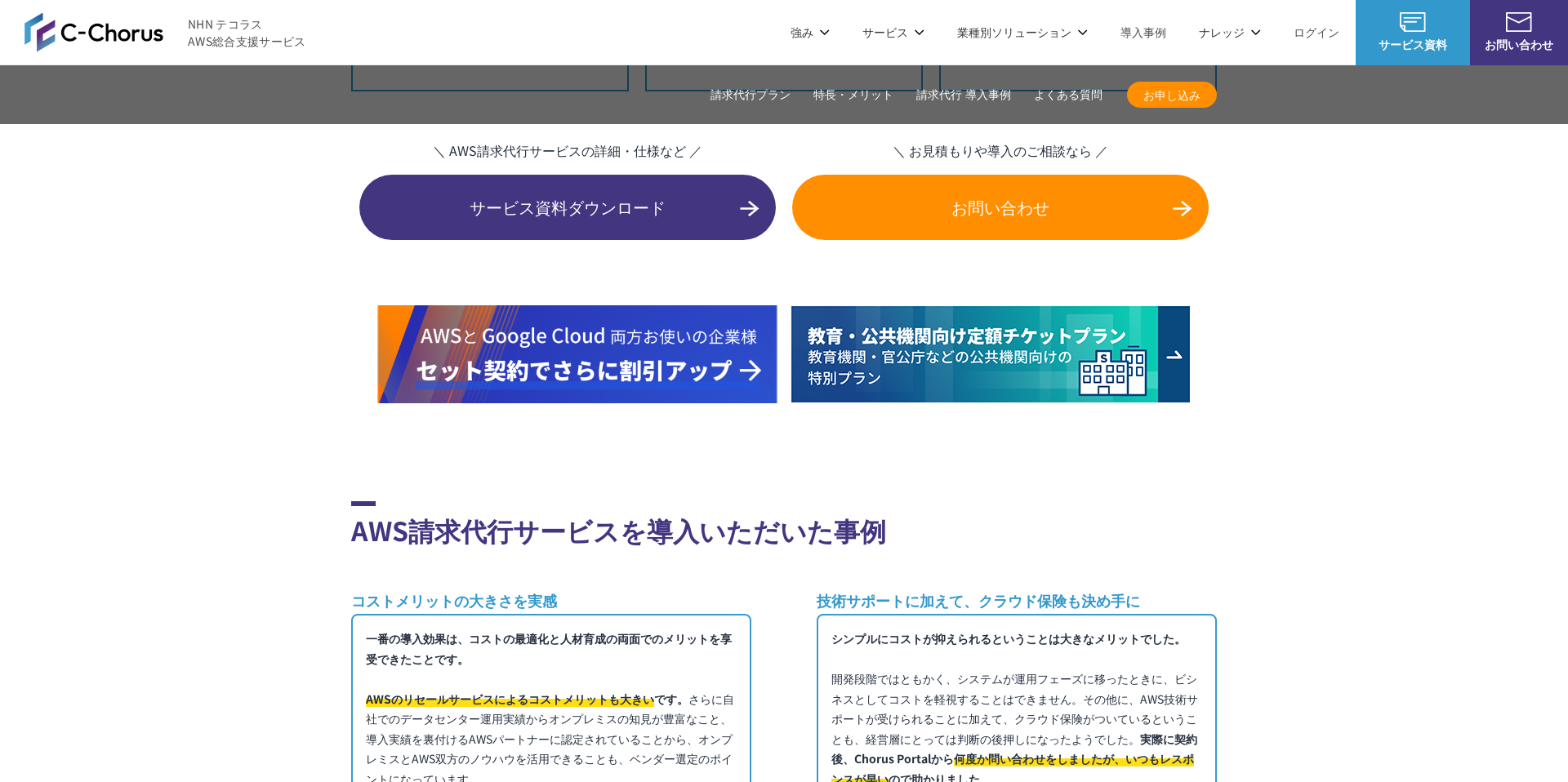
scroll to position [8875, 0]
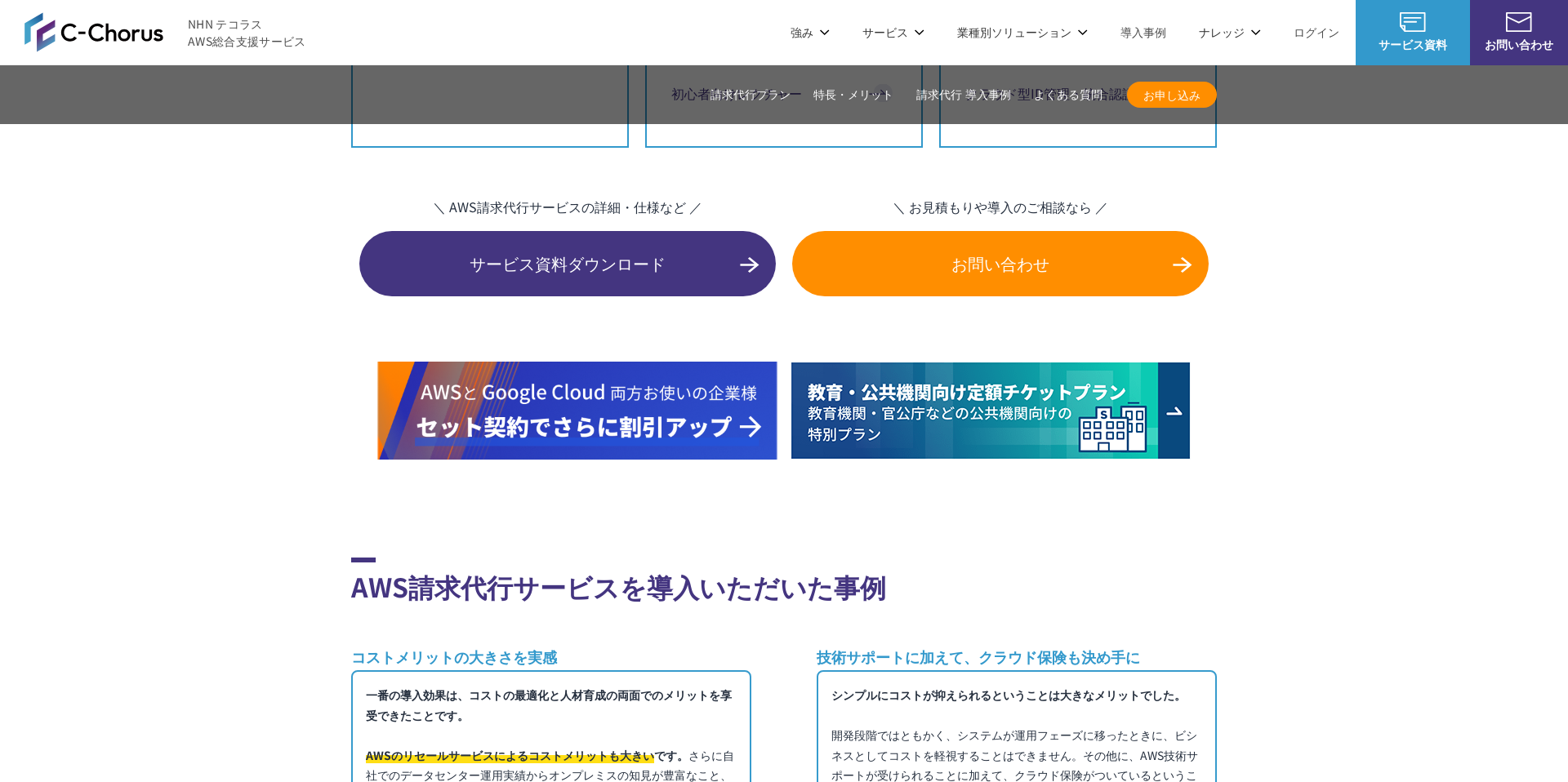
click at [579, 251] on span "サービス資料ダウンロード" at bounding box center [567, 263] width 417 height 24
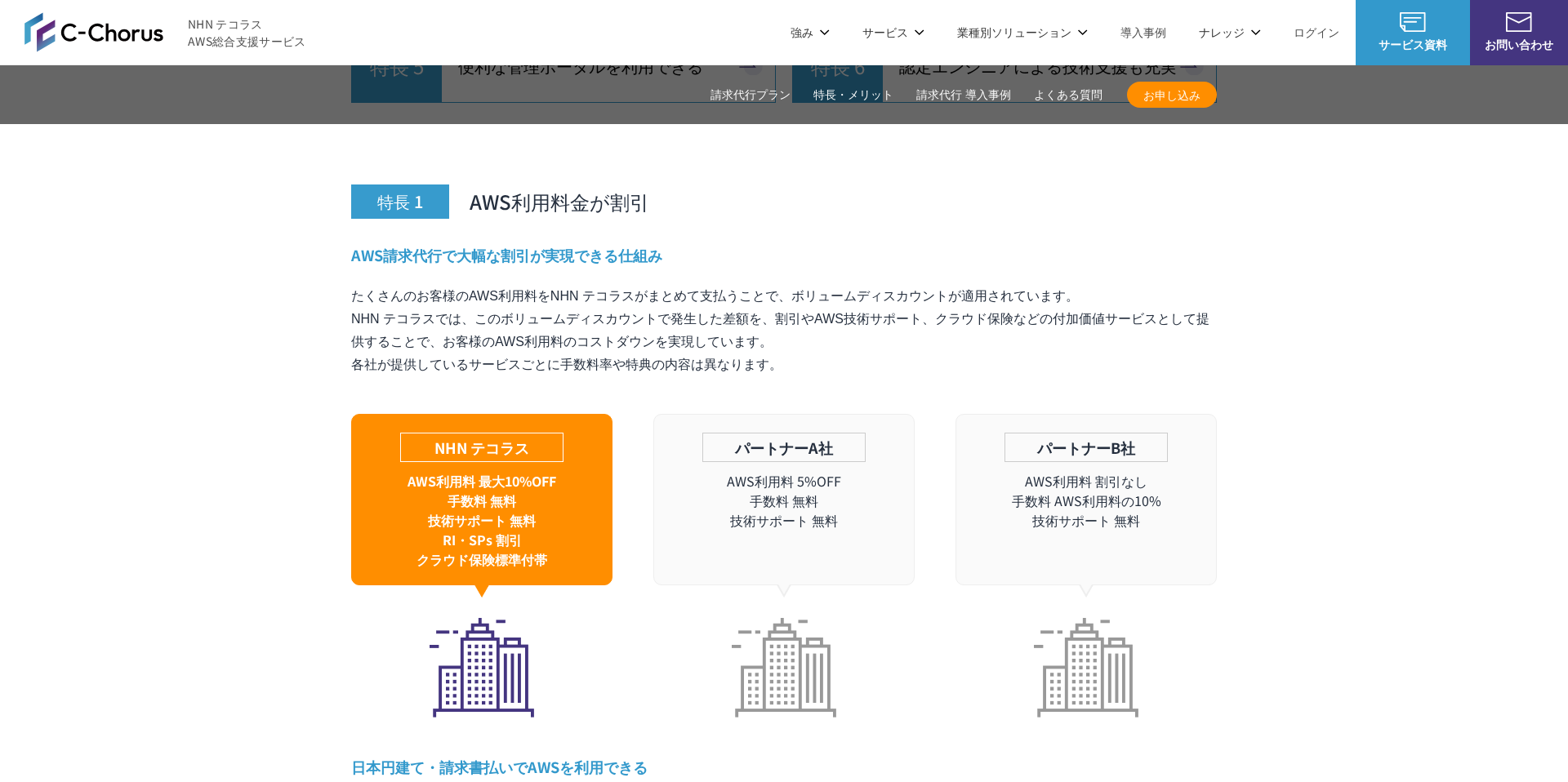
scroll to position [4514, 0]
